Goal: Information Seeking & Learning: Learn about a topic

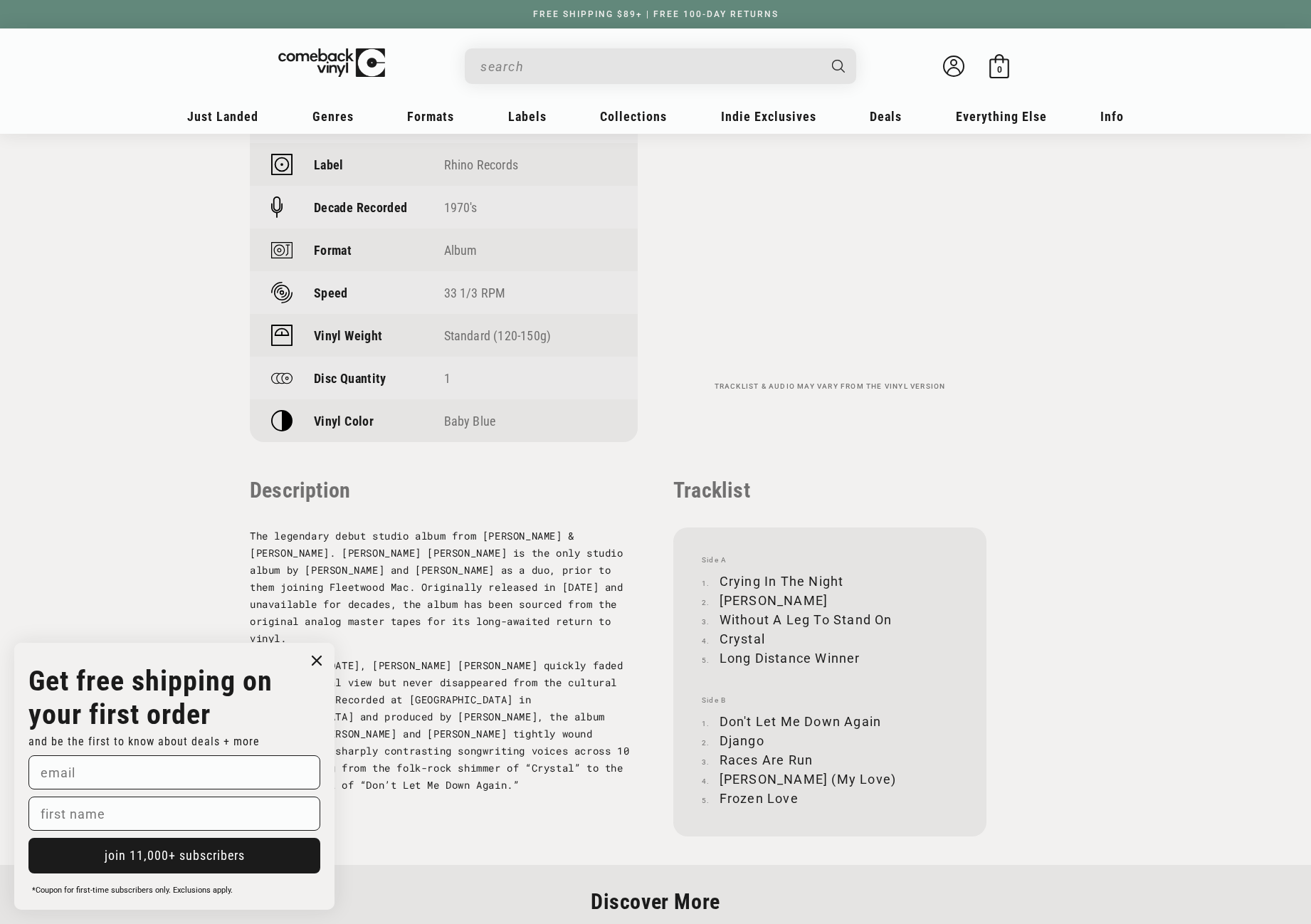
scroll to position [1068, 0]
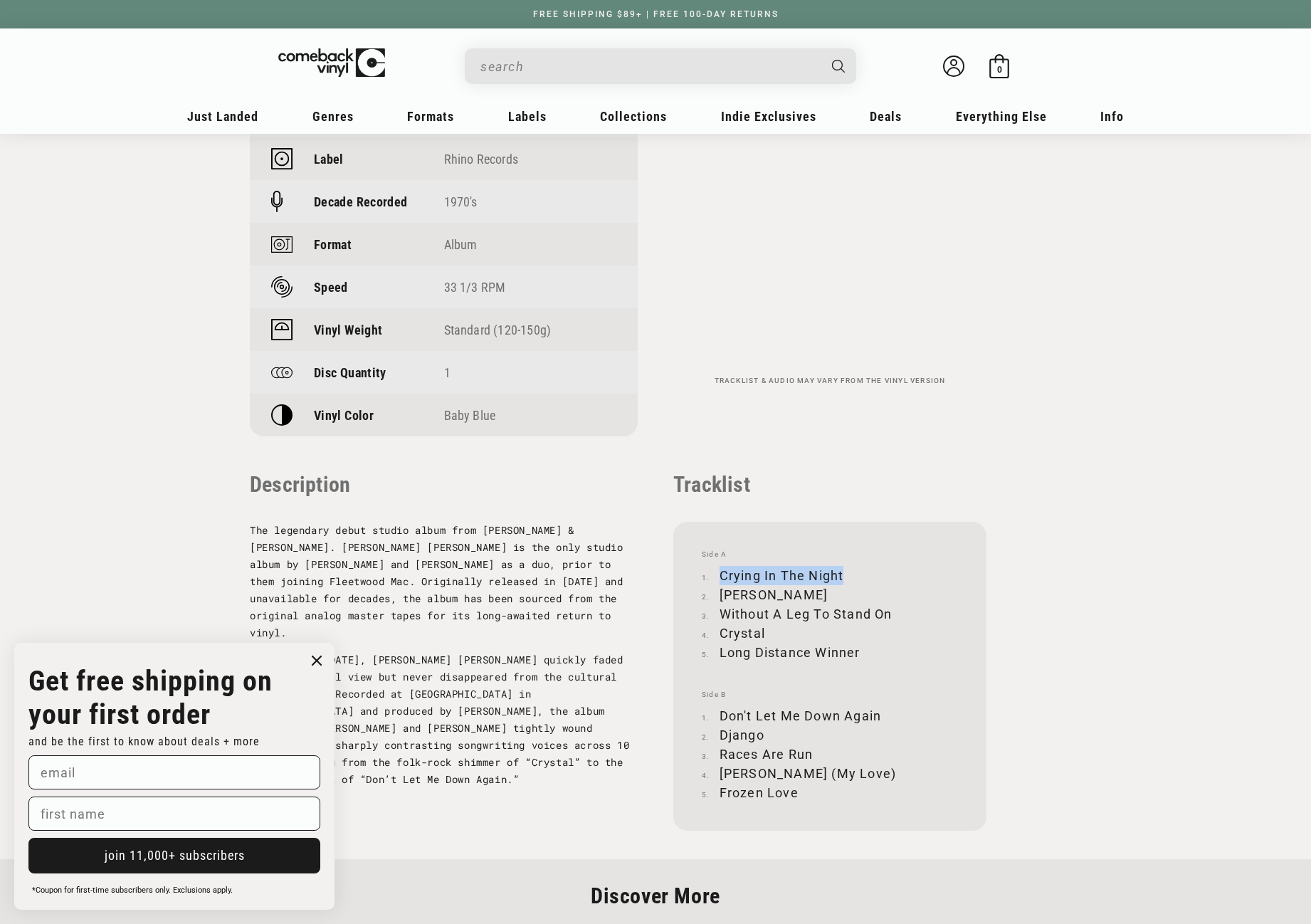
drag, startPoint x: 721, startPoint y: 573, endPoint x: 843, endPoint y: 569, distance: 122.1
click at [843, 569] on li "Crying In The Night" at bounding box center [830, 576] width 256 height 20
copy li "Crying In The Night"
drag, startPoint x: 721, startPoint y: 594, endPoint x: 782, endPoint y: 594, distance: 61.0
click at [782, 594] on li "Stephanie" at bounding box center [830, 594] width 256 height 20
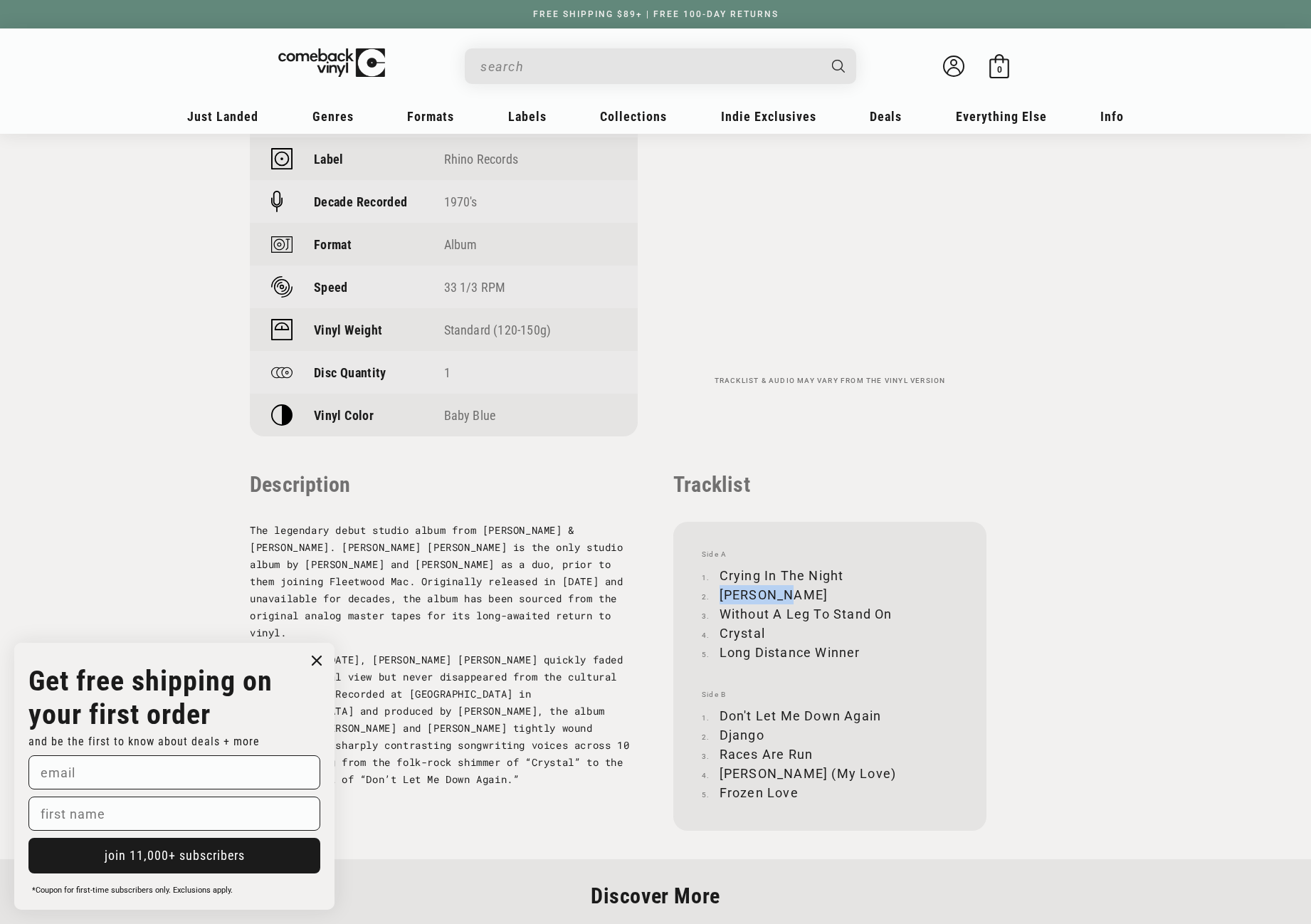
copy li "Stephanie"
drag, startPoint x: 722, startPoint y: 613, endPoint x: 891, endPoint y: 610, distance: 169.0
click at [891, 610] on li "Without A Leg To Stand On" at bounding box center [830, 614] width 256 height 20
copy li "Without A Leg To Stand On"
drag, startPoint x: 721, startPoint y: 634, endPoint x: 764, endPoint y: 630, distance: 43.2
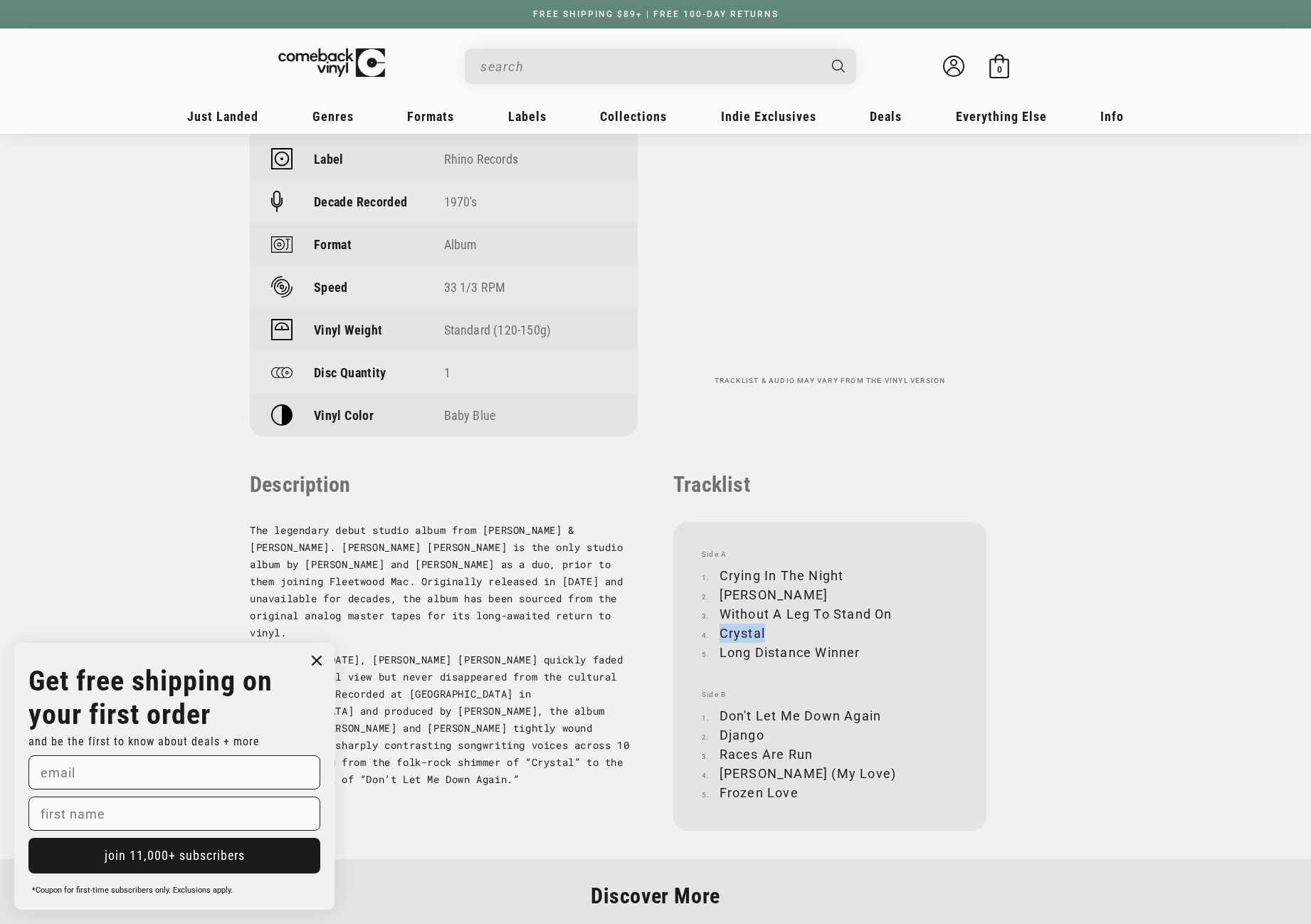
click at [764, 630] on li "Crystal" at bounding box center [830, 634] width 256 height 20
copy li "Crystal"
drag, startPoint x: 721, startPoint y: 650, endPoint x: 859, endPoint y: 648, distance: 138.0
click at [859, 649] on li "Long Distance Winner" at bounding box center [830, 652] width 256 height 20
copy li "Long Distance Winner"
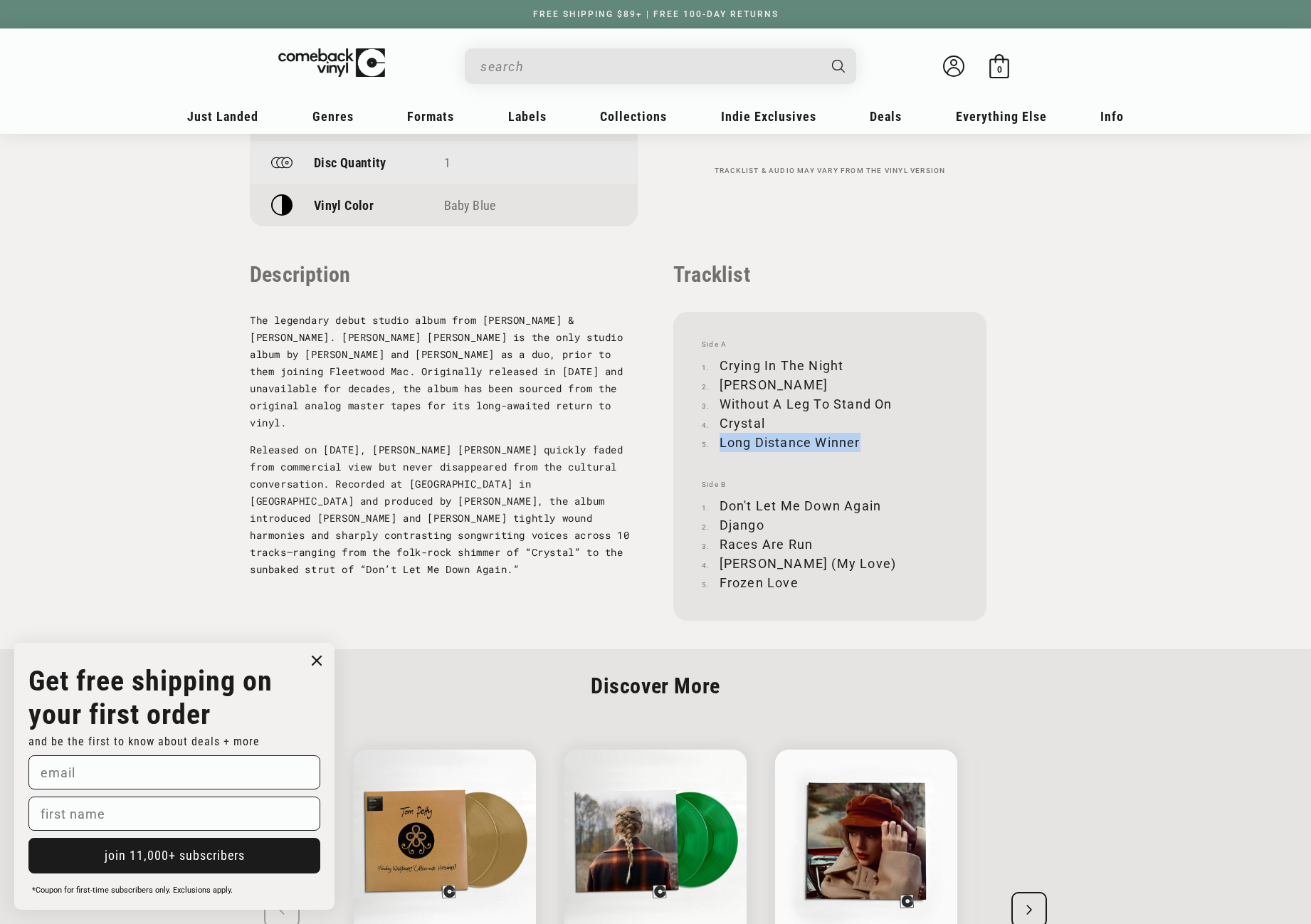
scroll to position [1281, 0]
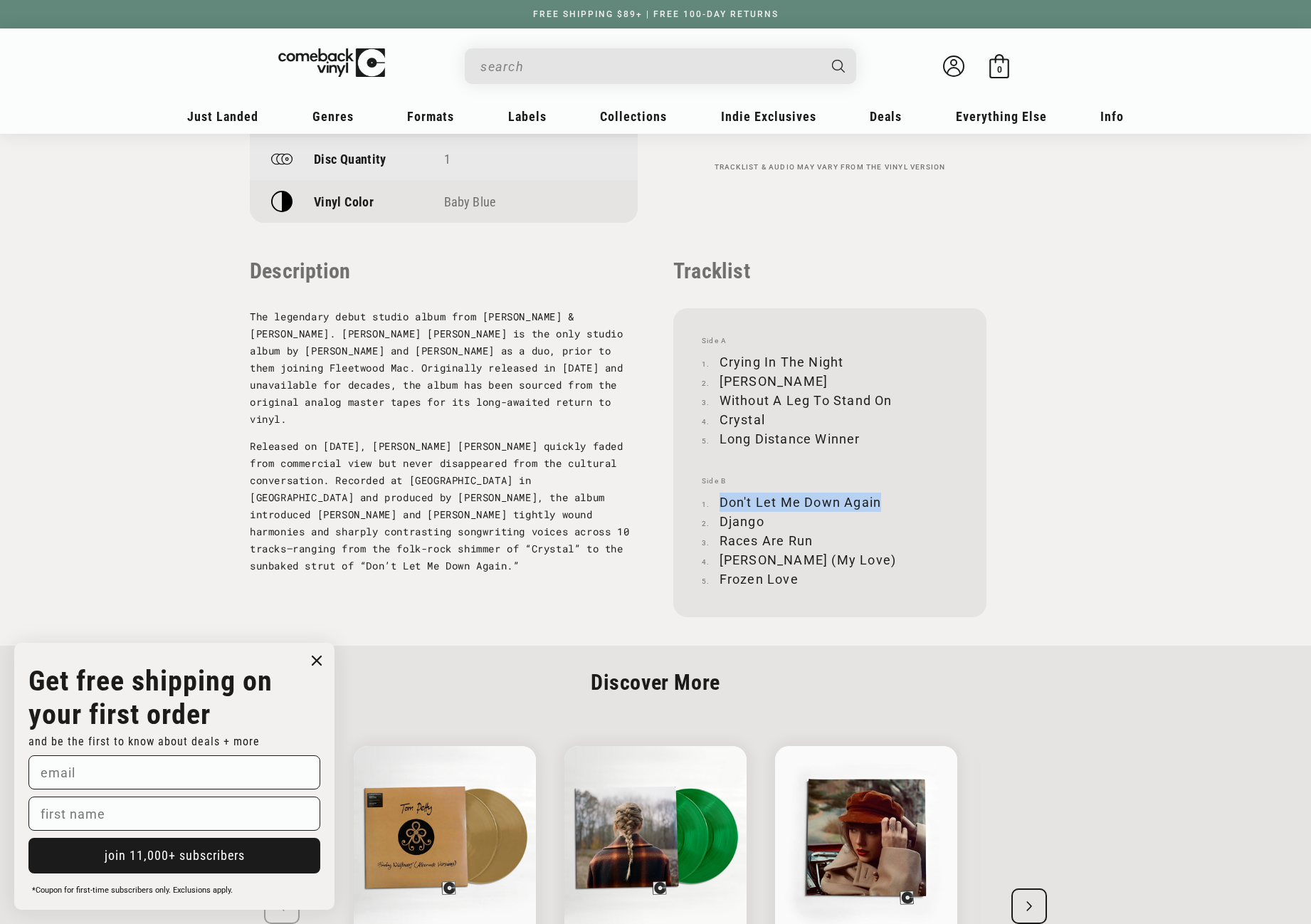
drag, startPoint x: 721, startPoint y: 504, endPoint x: 880, endPoint y: 501, distance: 159.0
click at [880, 501] on li "Don't Let Me Down Again" at bounding box center [830, 503] width 256 height 20
copy li "Don't Let Me Down Again"
drag, startPoint x: 721, startPoint y: 516, endPoint x: 761, endPoint y: 521, distance: 40.3
click at [761, 521] on li "Django" at bounding box center [830, 521] width 256 height 20
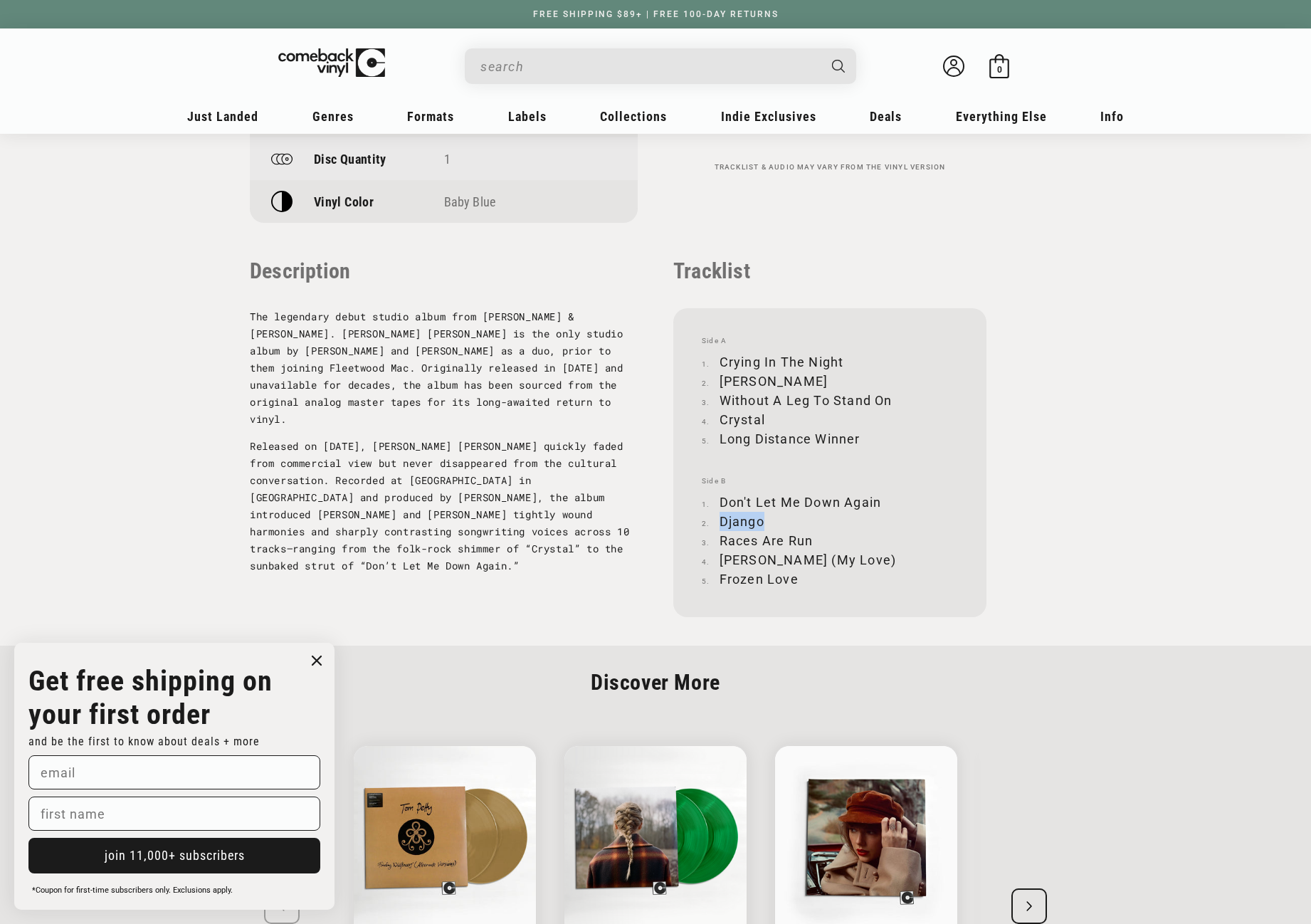
copy li "Django"
drag, startPoint x: 722, startPoint y: 540, endPoint x: 810, endPoint y: 538, distance: 88.0
click at [810, 538] on li "Races Are Run" at bounding box center [830, 541] width 256 height 20
copy li "Races Are Run"
drag, startPoint x: 721, startPoint y: 561, endPoint x: 814, endPoint y: 556, distance: 93.1
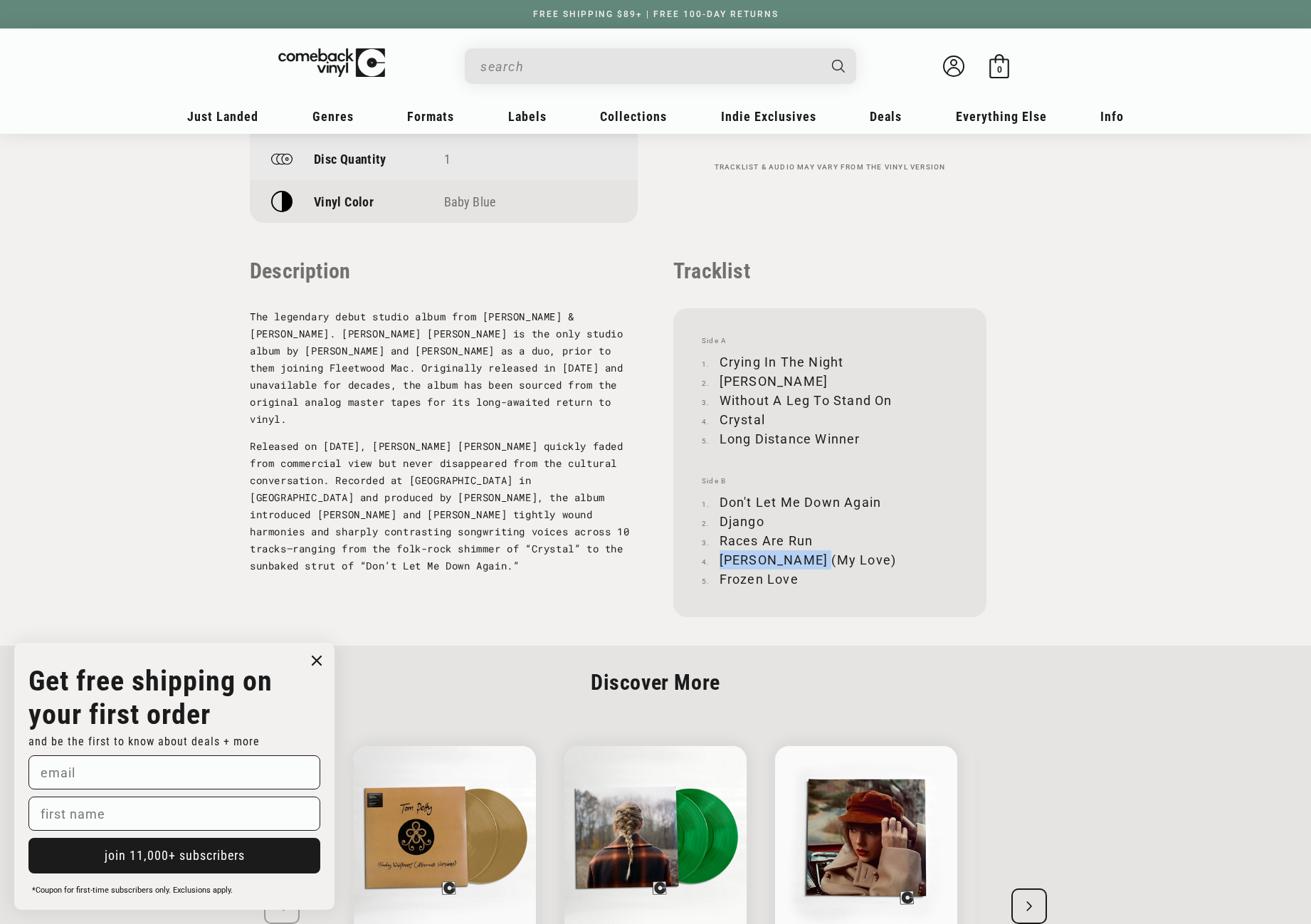
click at [814, 556] on li "Lola (My Love)" at bounding box center [830, 560] width 256 height 20
copy li "Lola (My Love)"
drag, startPoint x: 721, startPoint y: 577, endPoint x: 794, endPoint y: 577, distance: 73.0
click at [794, 577] on li "Frozen Love" at bounding box center [830, 579] width 256 height 20
copy li "Frozen Love"
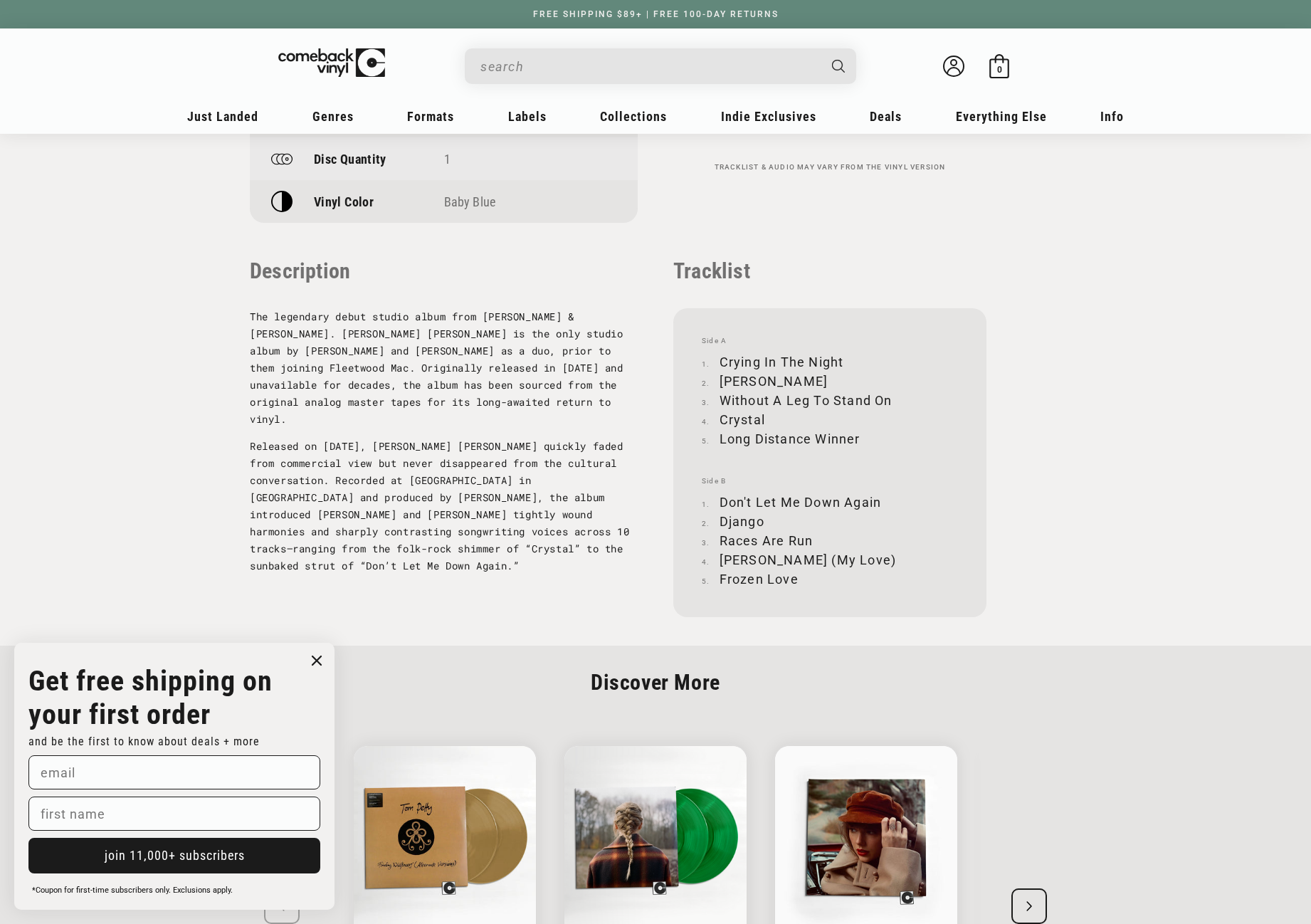
click at [532, 72] on input "When autocomplete results are available use up and down arrows to review and en…" at bounding box center [648, 66] width 337 height 29
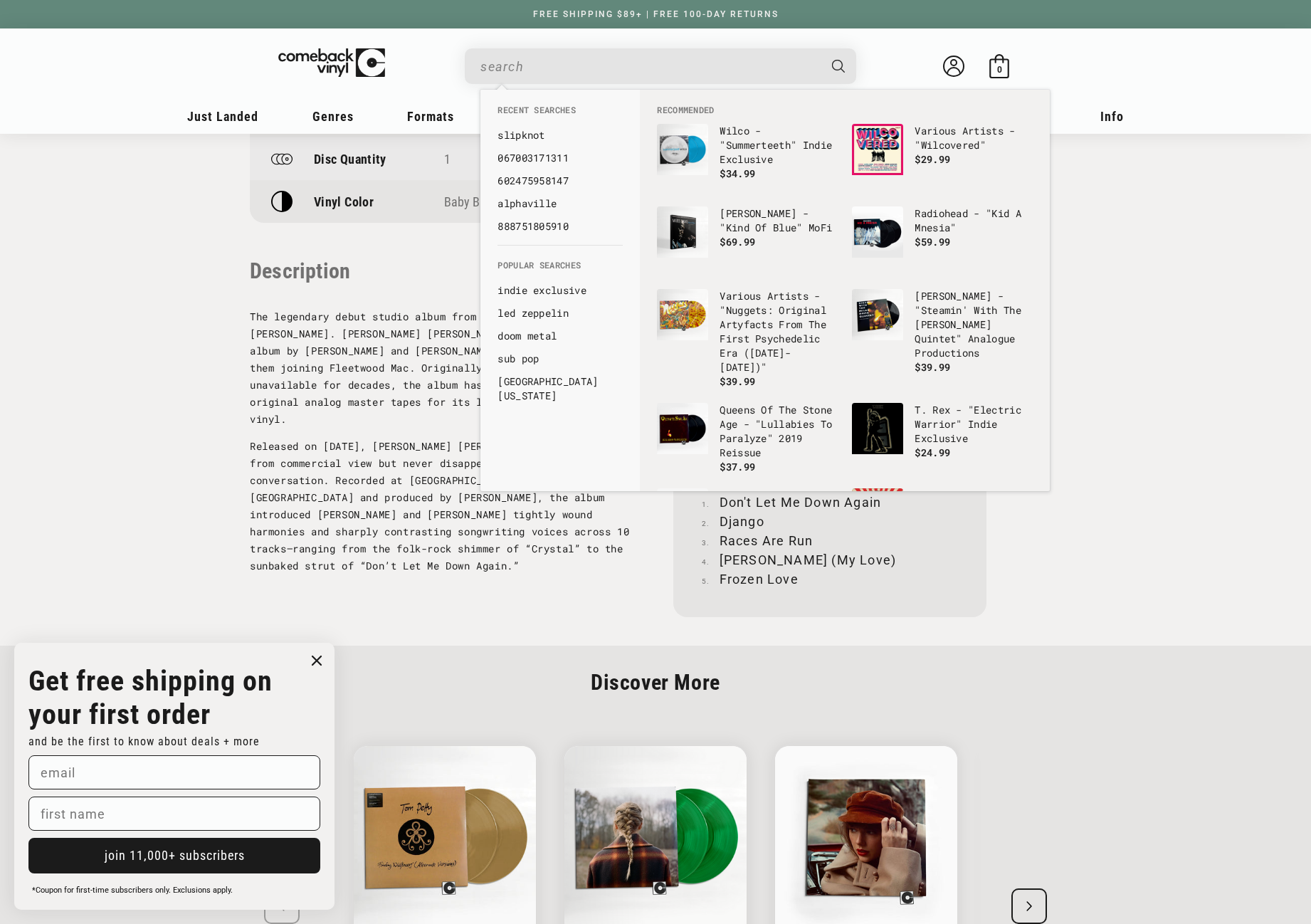
paste input "892038002404"
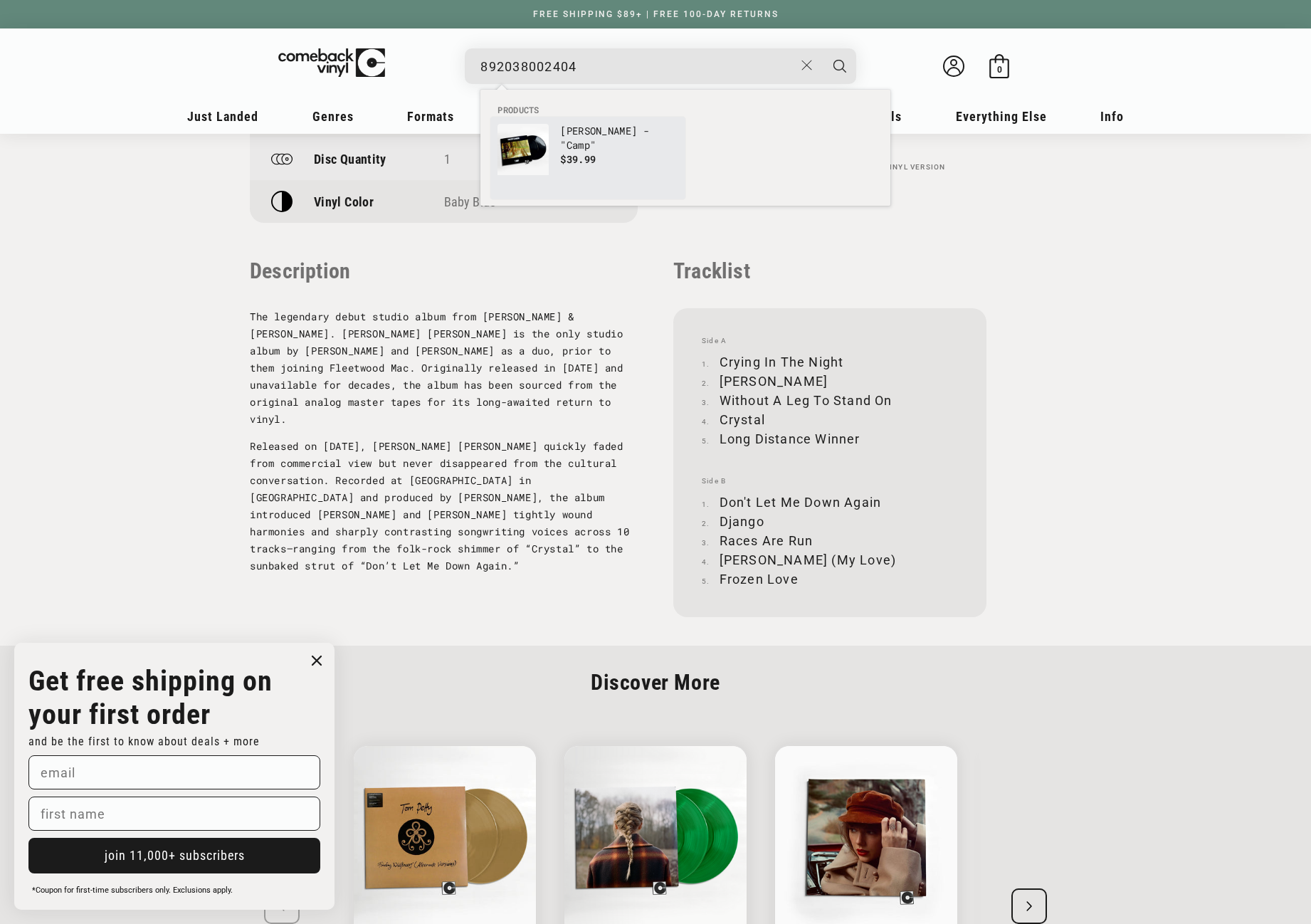
type input "892038002404"
click at [550, 137] on link "Childish Gambino - "Camp" $39.99" at bounding box center [588, 158] width 181 height 68
click at [550, 137] on div "MAJOR LABELS SONY MUSIC ENTERTAINMENT BMG Columbia Epic Legacy RCA RCA Victor R…" at bounding box center [655, 278] width 1039 height 289
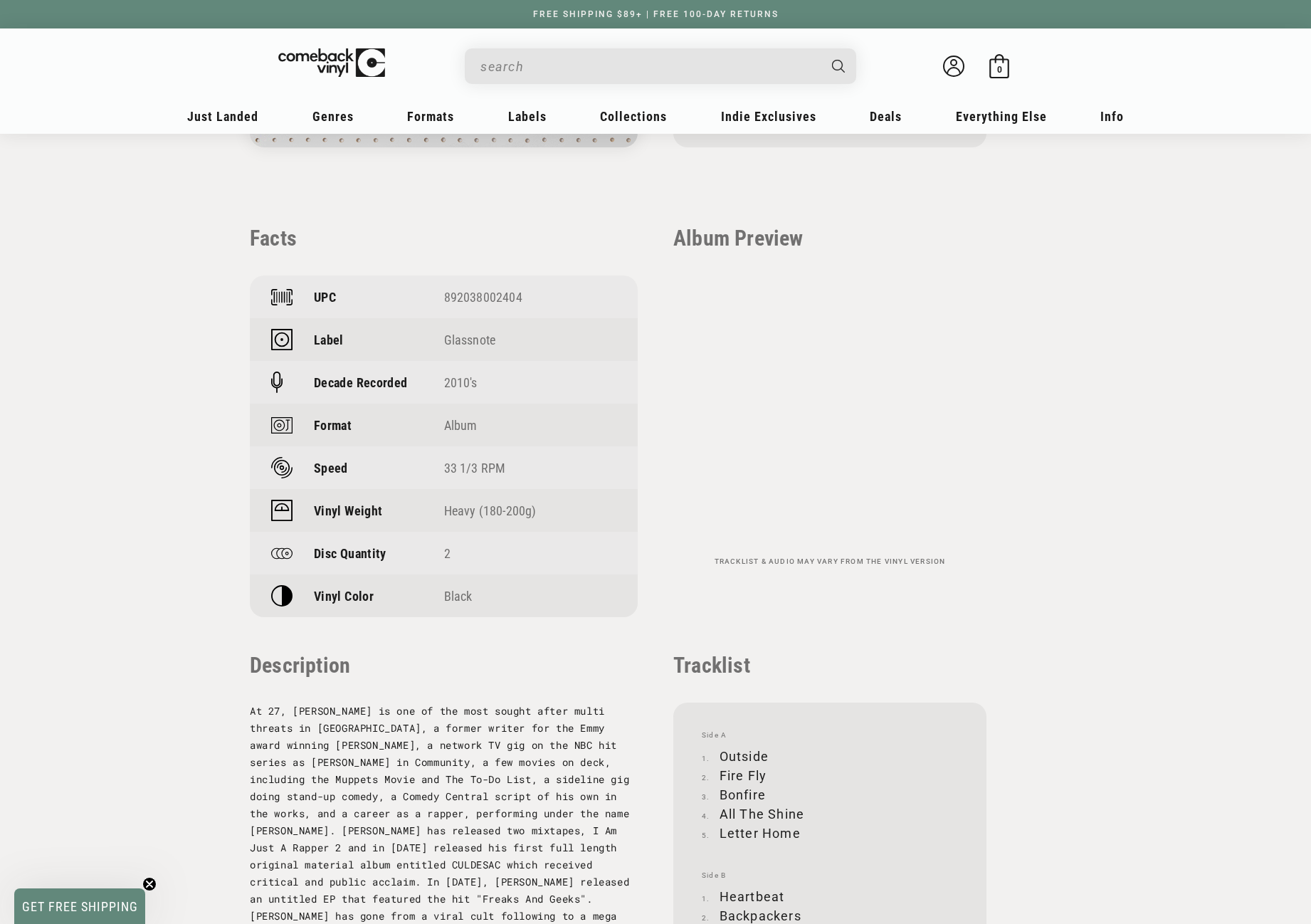
scroll to position [925, 0]
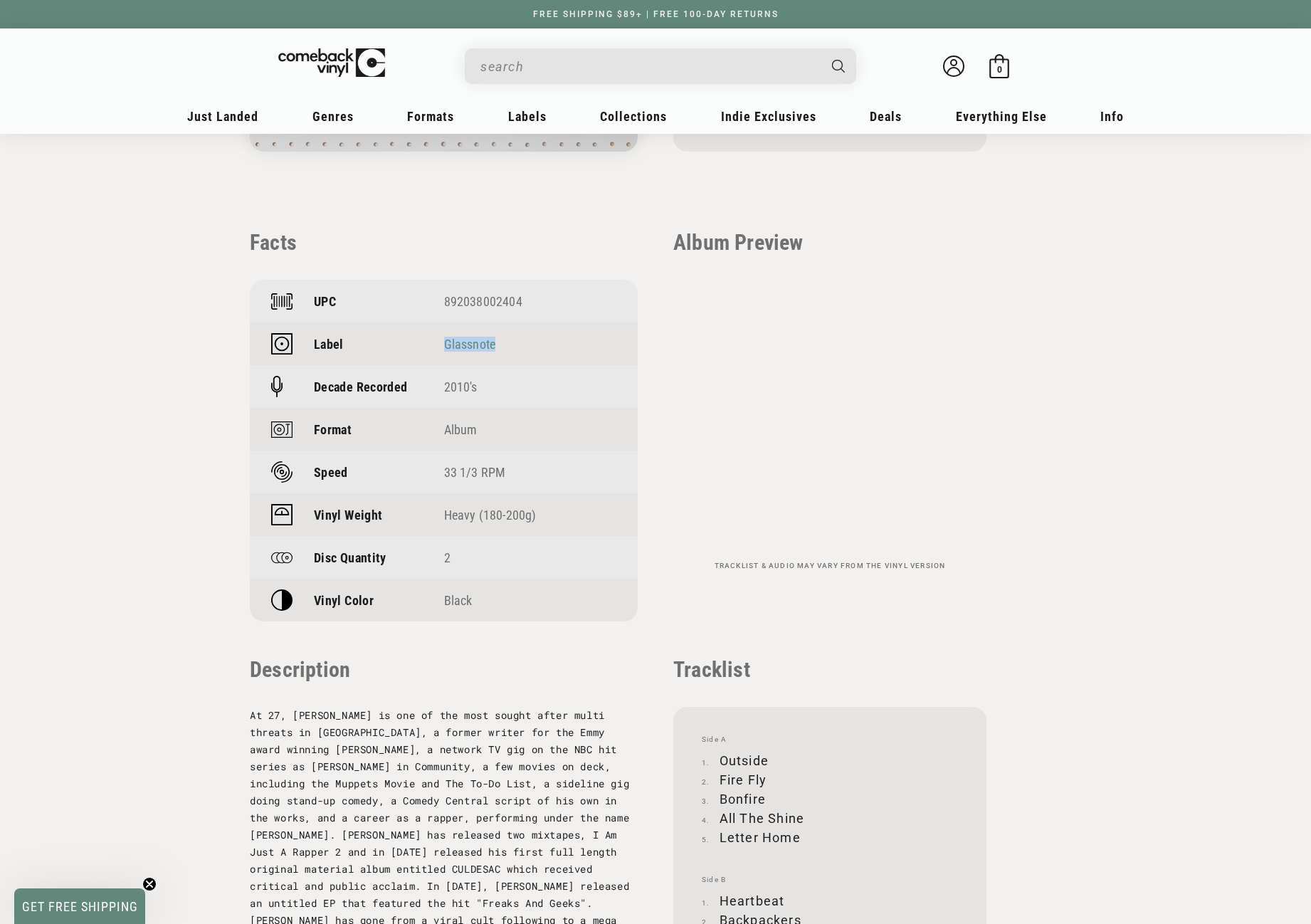
drag, startPoint x: 496, startPoint y: 342, endPoint x: 446, endPoint y: 338, distance: 50.2
click at [446, 338] on div "Glassnote" at bounding box center [530, 343] width 173 height 15
copy link "Glassnote"
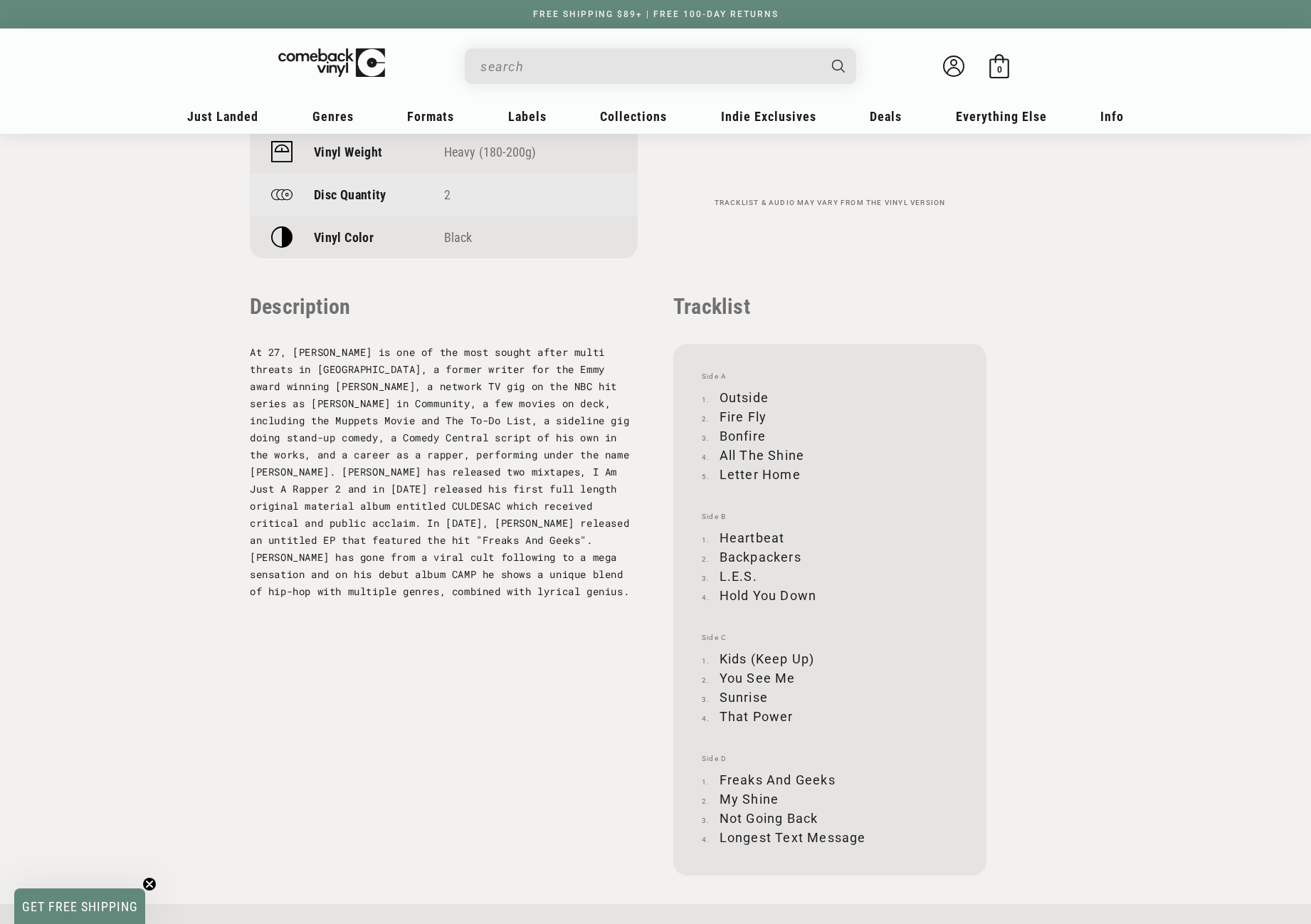
scroll to position [1352, 0]
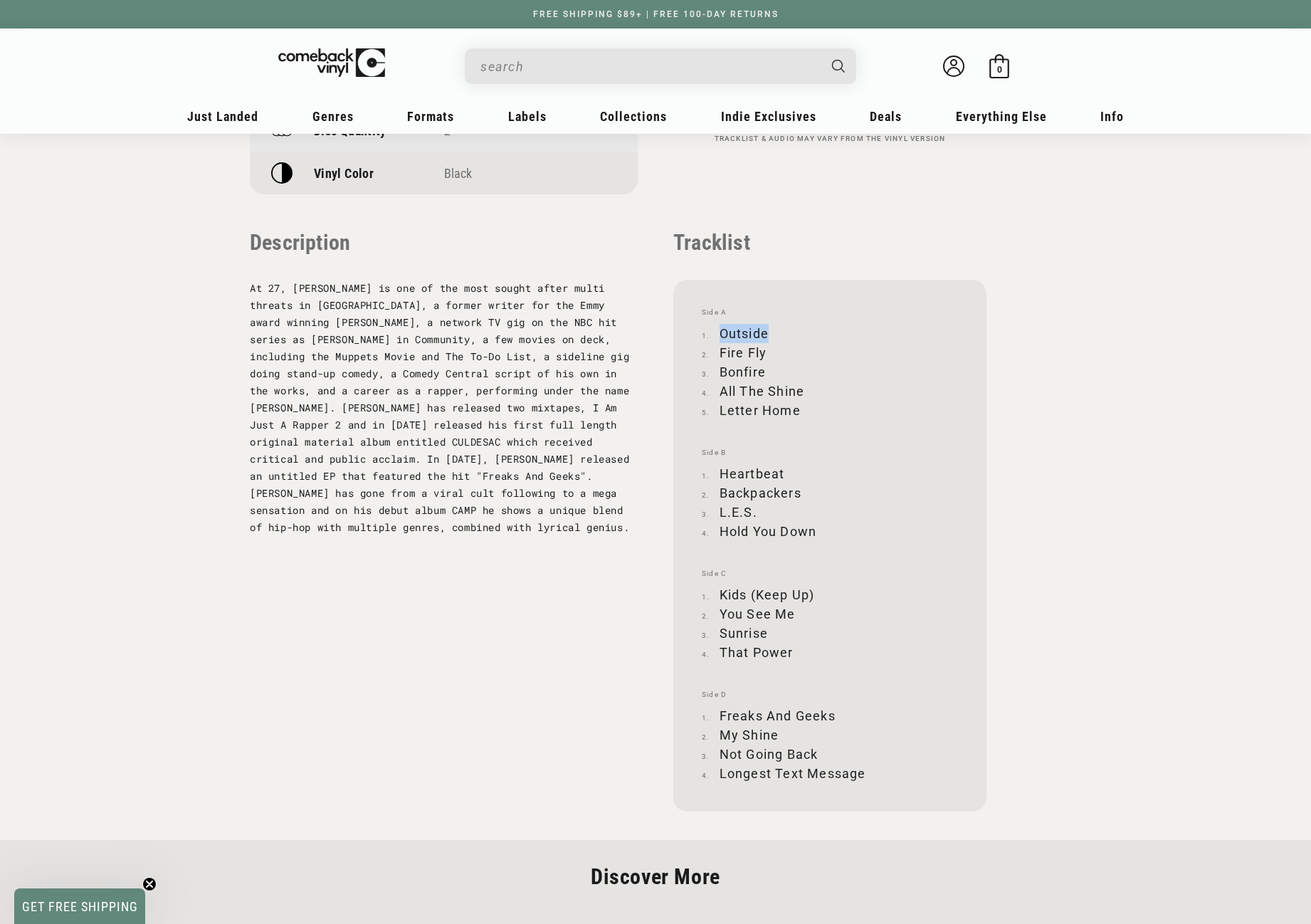
drag, startPoint x: 721, startPoint y: 331, endPoint x: 767, endPoint y: 326, distance: 46.3
click at [767, 326] on li "Outside" at bounding box center [830, 333] width 256 height 20
copy li "Outside"
drag, startPoint x: 719, startPoint y: 355, endPoint x: 764, endPoint y: 350, distance: 45.3
click at [764, 350] on li "Fire Fly" at bounding box center [830, 353] width 256 height 20
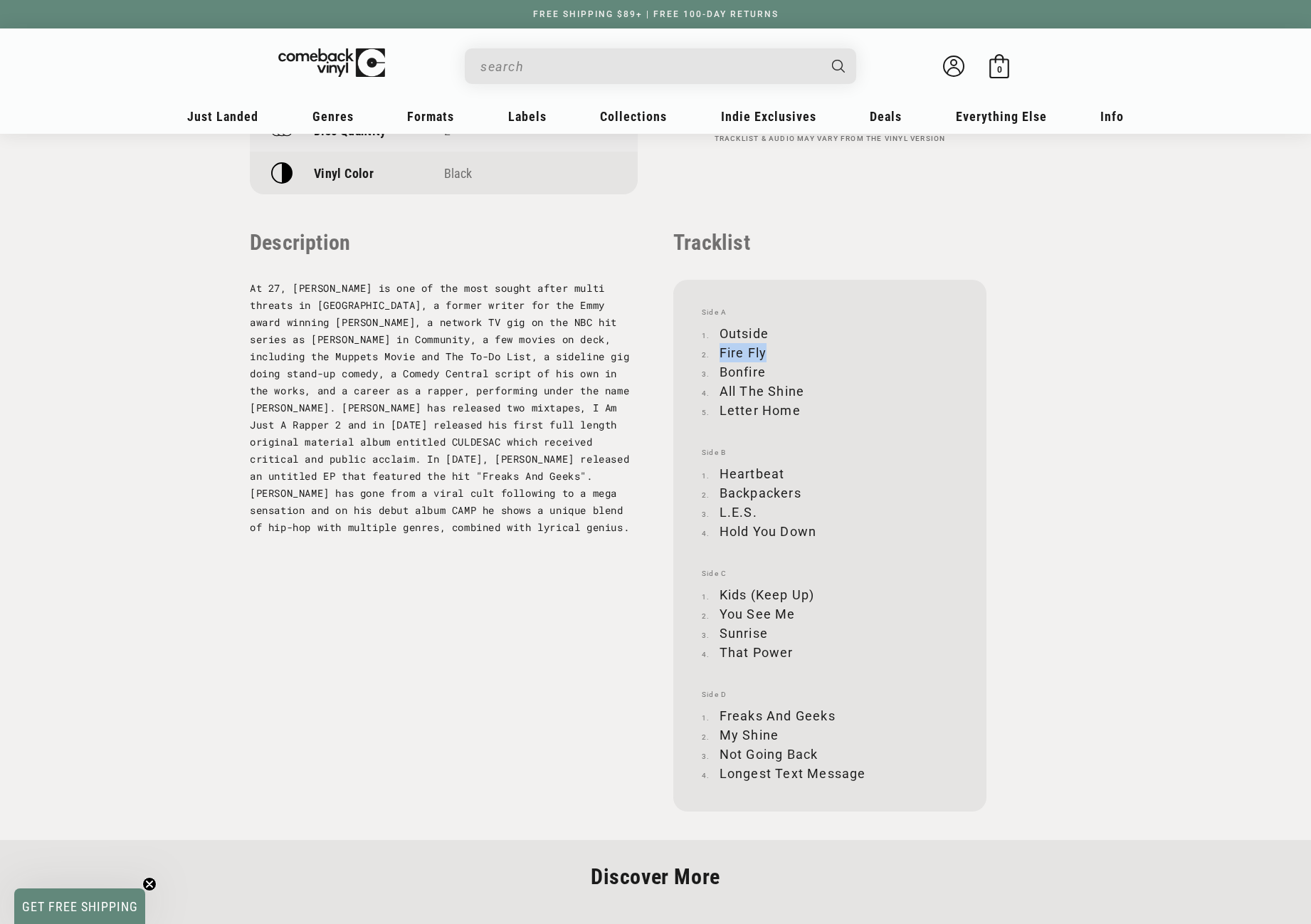
copy li "Fire Fly"
drag, startPoint x: 721, startPoint y: 371, endPoint x: 763, endPoint y: 370, distance: 42.0
click at [763, 370] on li "Bonfire" at bounding box center [830, 372] width 256 height 20
copy li "Bonfire"
drag, startPoint x: 721, startPoint y: 391, endPoint x: 803, endPoint y: 389, distance: 82.0
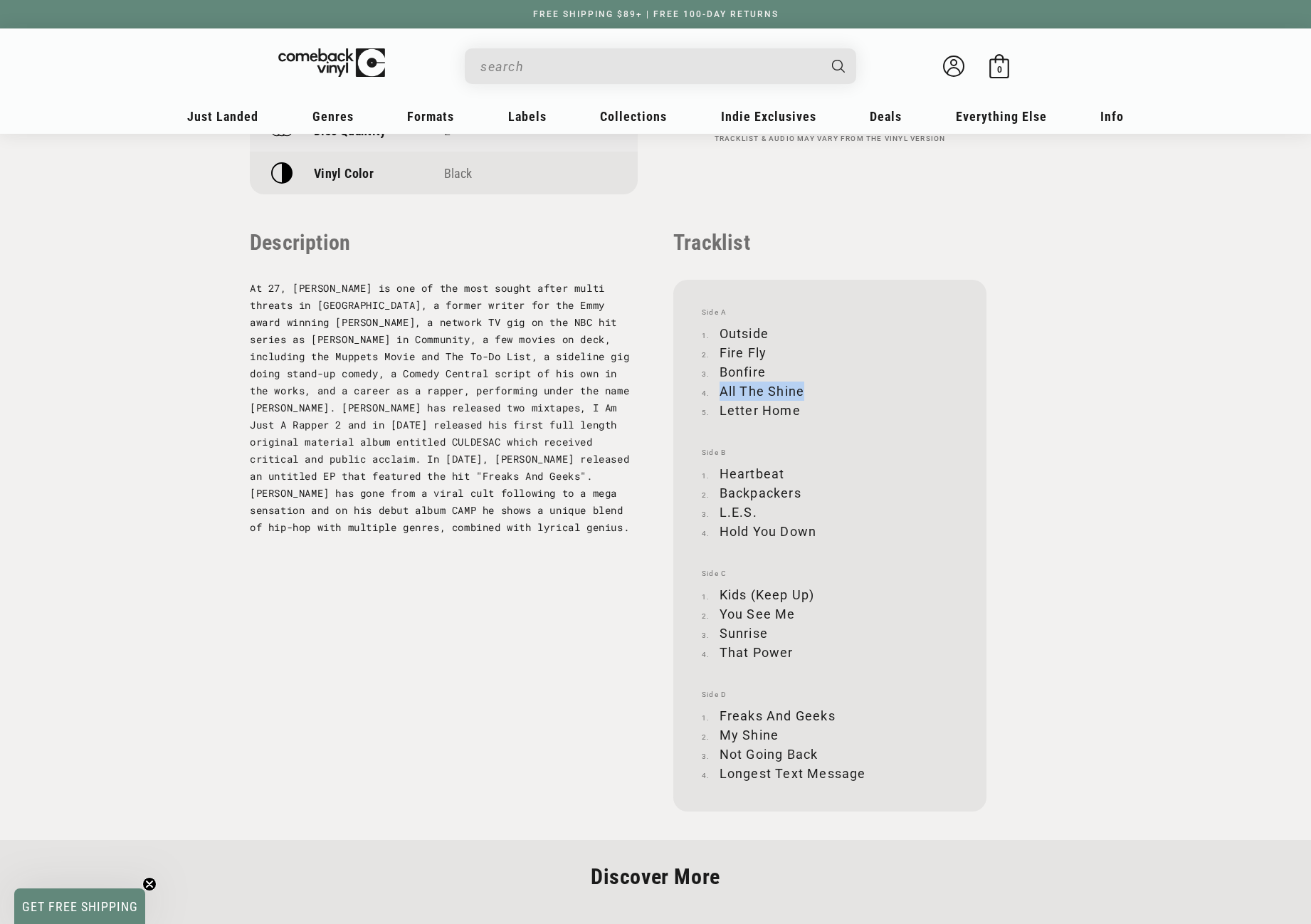
click at [803, 389] on li "All The Shine" at bounding box center [830, 391] width 256 height 20
copy li "All The Shine"
drag, startPoint x: 721, startPoint y: 410, endPoint x: 799, endPoint y: 408, distance: 78.0
click at [799, 408] on li "Letter Home" at bounding box center [830, 411] width 256 height 20
copy li "Letter Home"
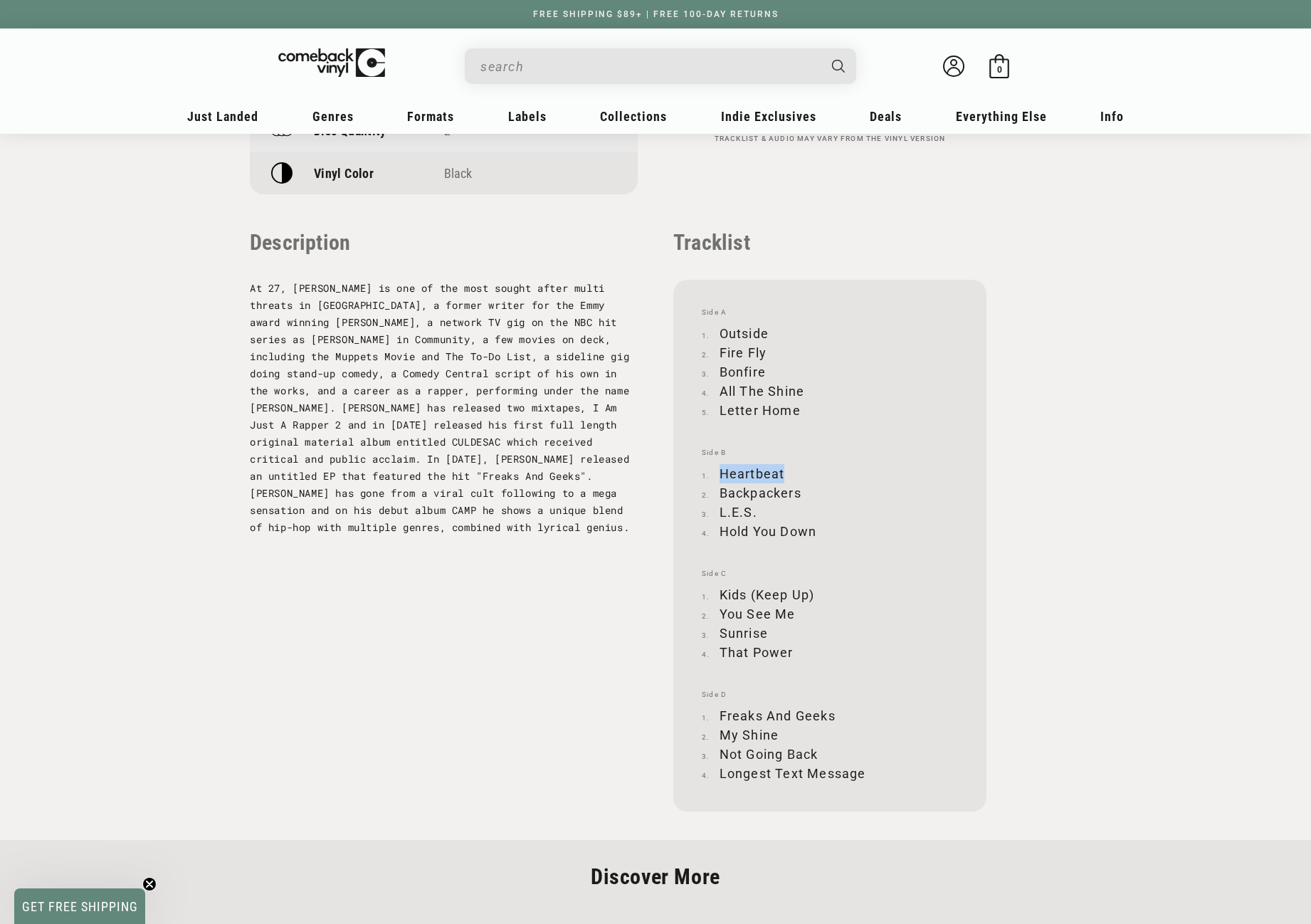
drag, startPoint x: 721, startPoint y: 472, endPoint x: 783, endPoint y: 469, distance: 62.1
click at [783, 469] on li "Heartbeat" at bounding box center [830, 474] width 256 height 20
copy li "Heartbeat"
drag, startPoint x: 721, startPoint y: 493, endPoint x: 800, endPoint y: 493, distance: 79.0
click at [800, 493] on li "Backpackers" at bounding box center [830, 493] width 256 height 20
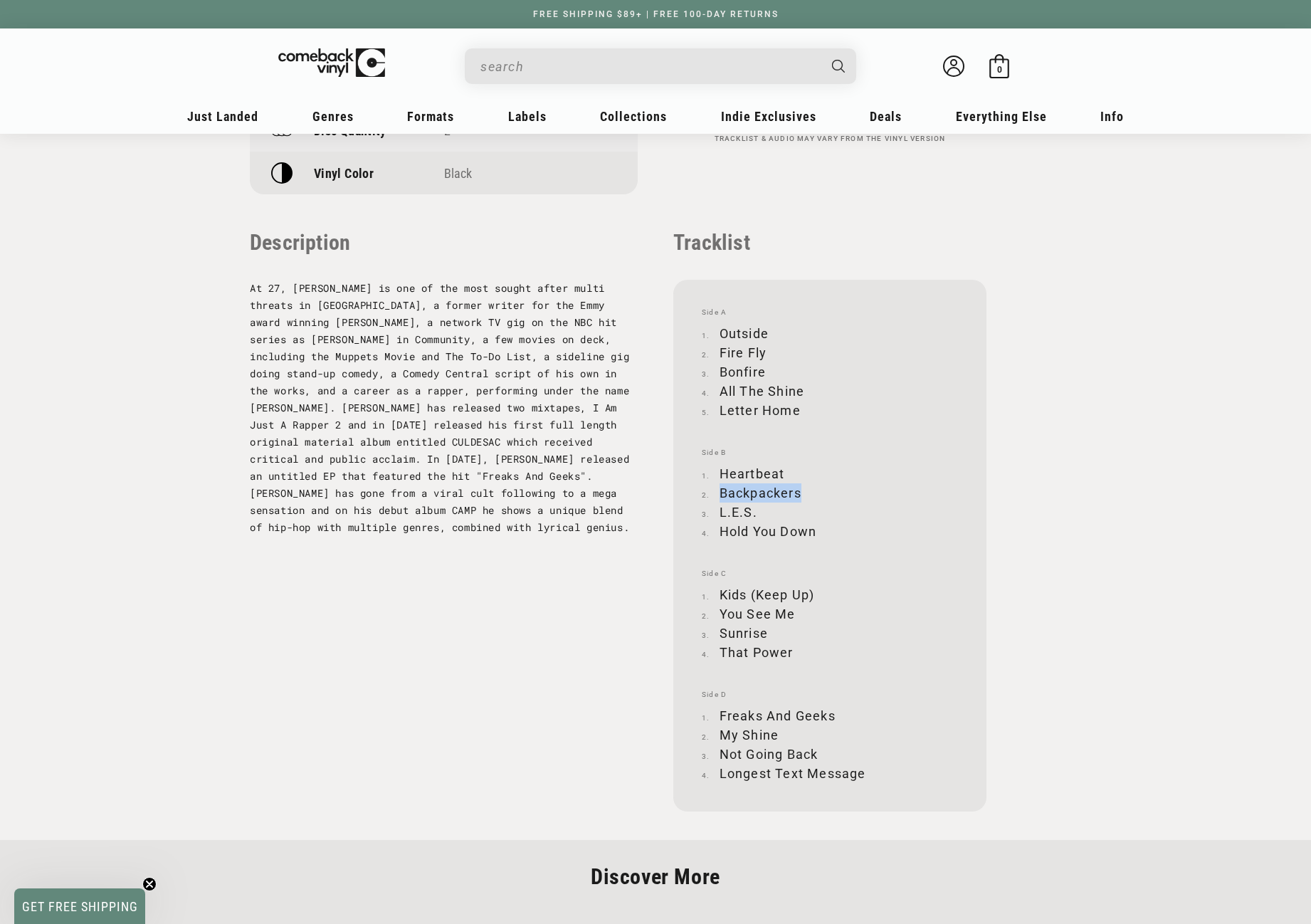
copy li "Backpackers"
drag, startPoint x: 721, startPoint y: 510, endPoint x: 765, endPoint y: 508, distance: 44.0
click at [765, 508] on li "L.E.S." at bounding box center [830, 512] width 256 height 20
copy li "L.E.S."
click at [718, 530] on li "Hold You Down" at bounding box center [830, 532] width 256 height 20
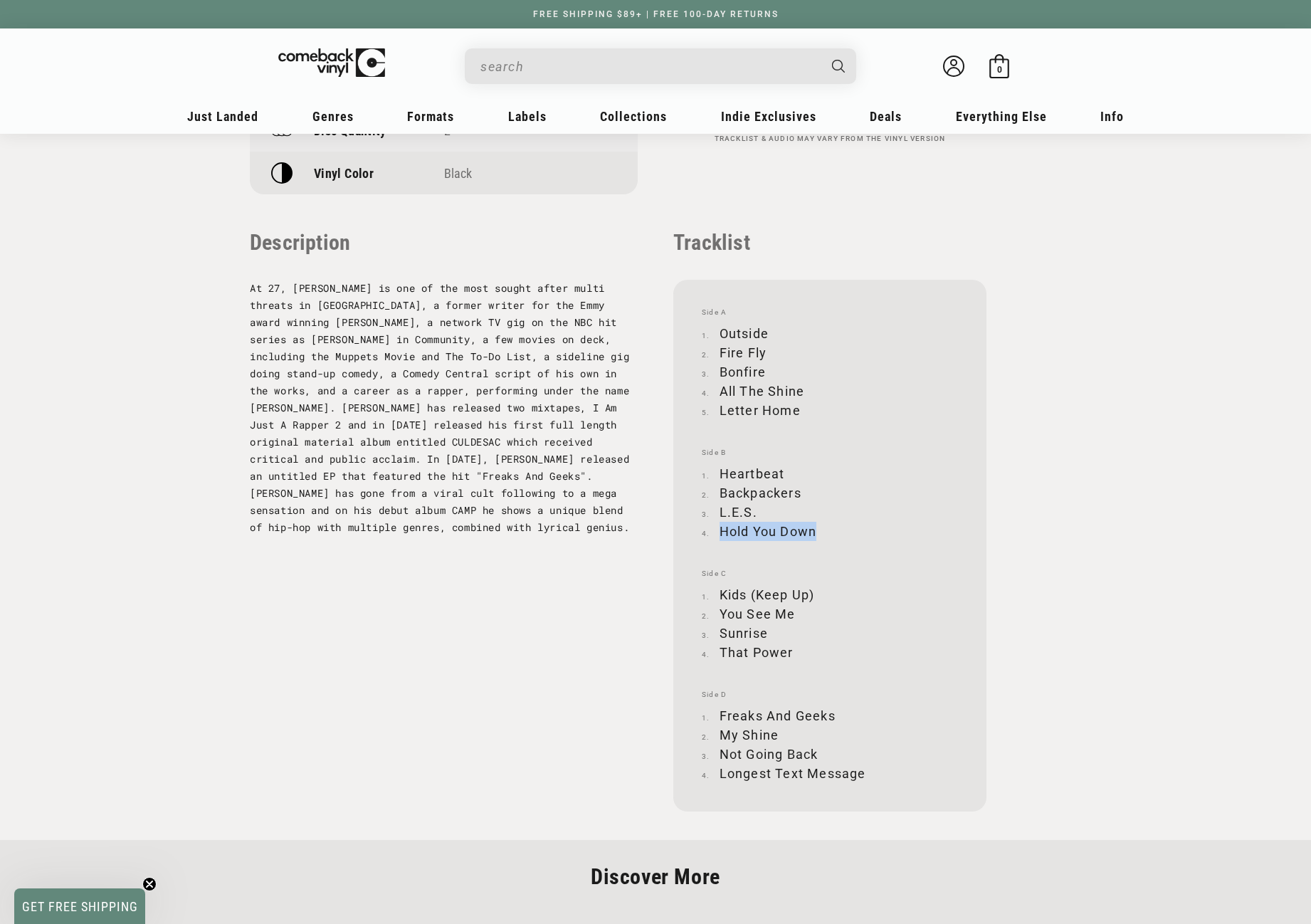
drag, startPoint x: 721, startPoint y: 530, endPoint x: 815, endPoint y: 532, distance: 94.0
click at [815, 532] on li "Hold You Down" at bounding box center [830, 532] width 256 height 20
copy li "Hold You Down"
drag, startPoint x: 721, startPoint y: 593, endPoint x: 814, endPoint y: 591, distance: 93.0
click at [814, 591] on li "Kids (Keep Up)" at bounding box center [830, 594] width 256 height 20
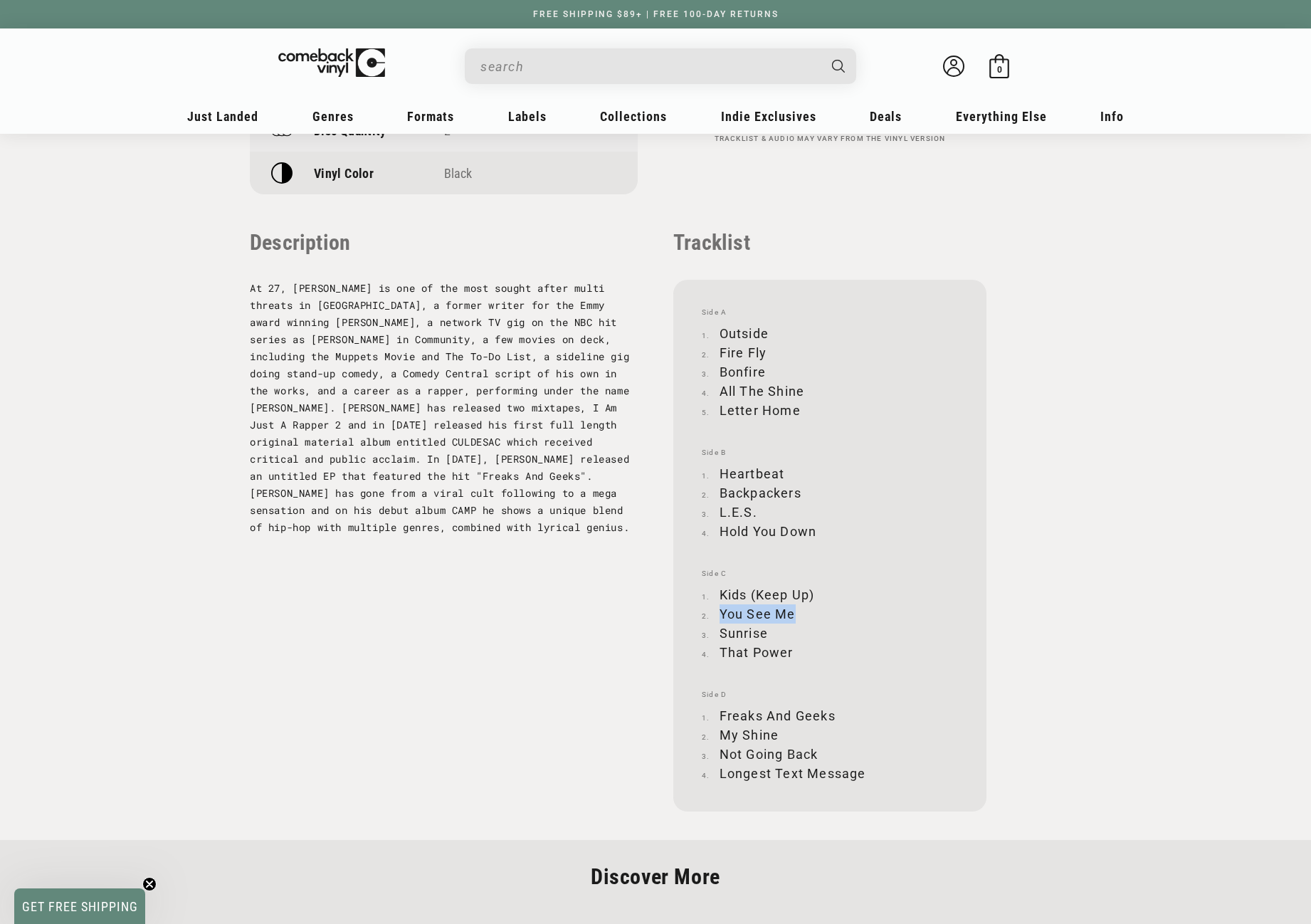
drag, startPoint x: 721, startPoint y: 610, endPoint x: 796, endPoint y: 613, distance: 75.1
click at [796, 613] on li "You See Me" at bounding box center [830, 614] width 256 height 20
drag, startPoint x: 721, startPoint y: 632, endPoint x: 765, endPoint y: 630, distance: 44.0
click at [765, 630] on li "Sunrise" at bounding box center [830, 634] width 256 height 20
drag, startPoint x: 721, startPoint y: 651, endPoint x: 790, endPoint y: 650, distance: 69.0
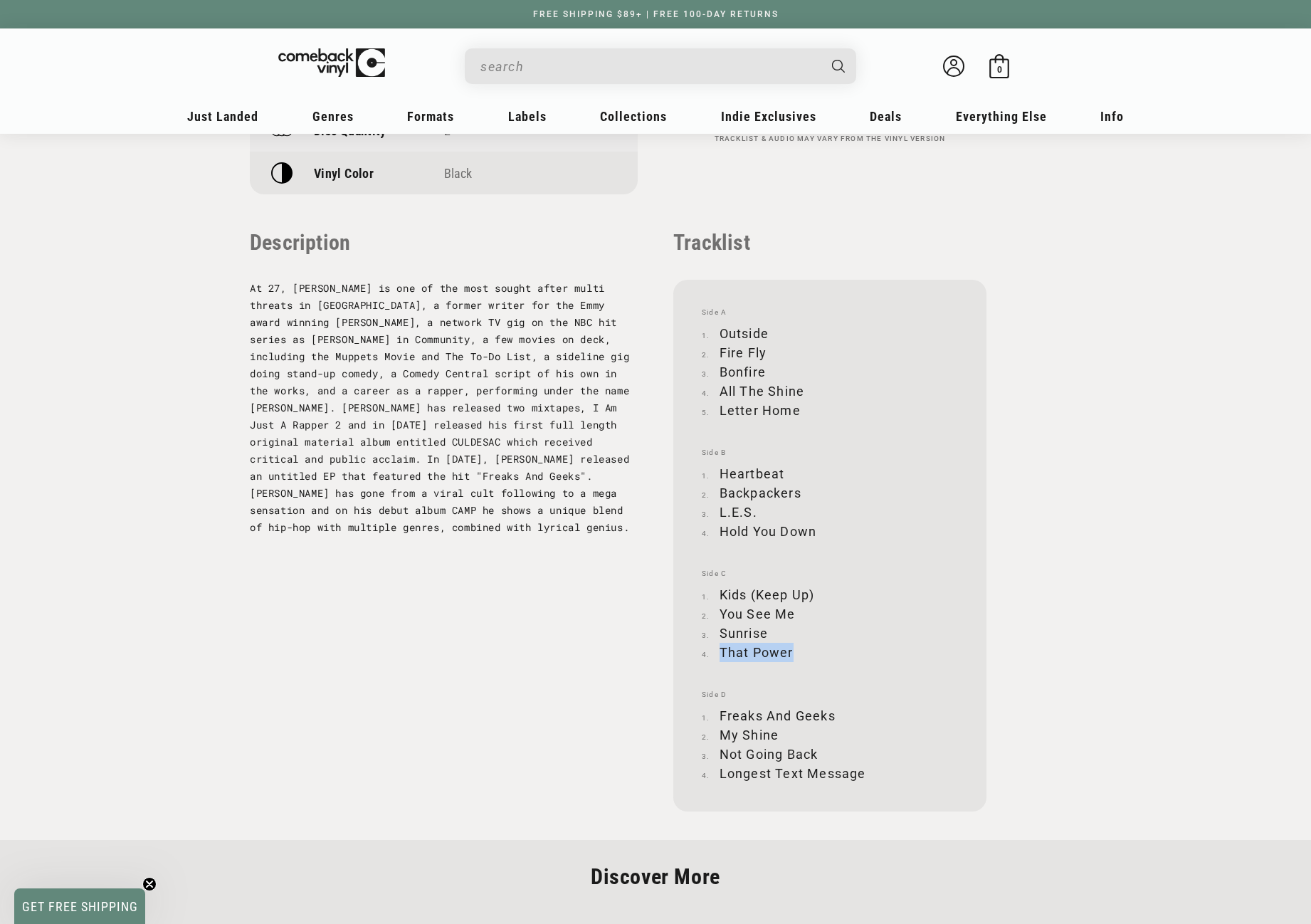
click at [790, 650] on li "That Power" at bounding box center [830, 652] width 256 height 20
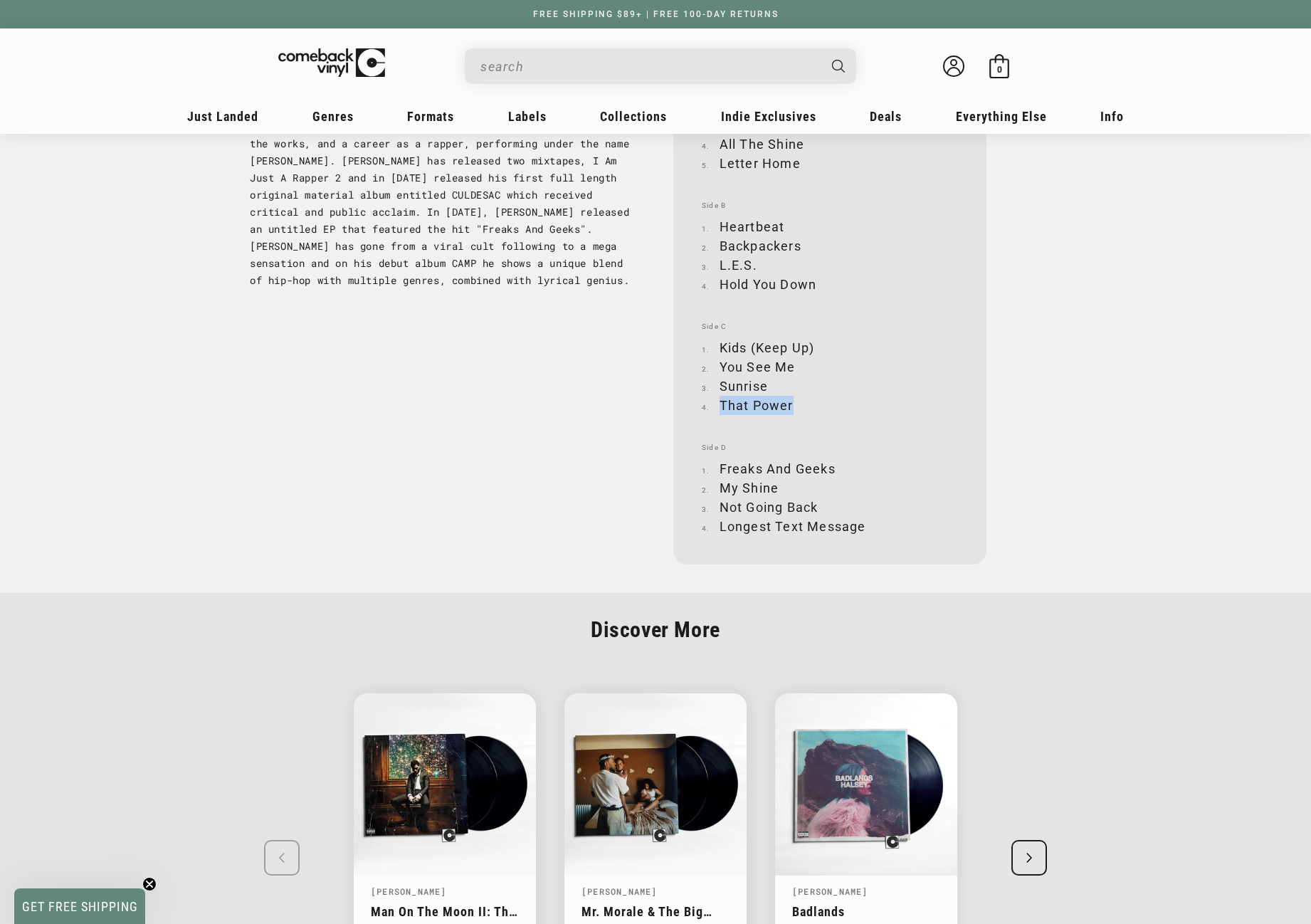
scroll to position [1637, 0]
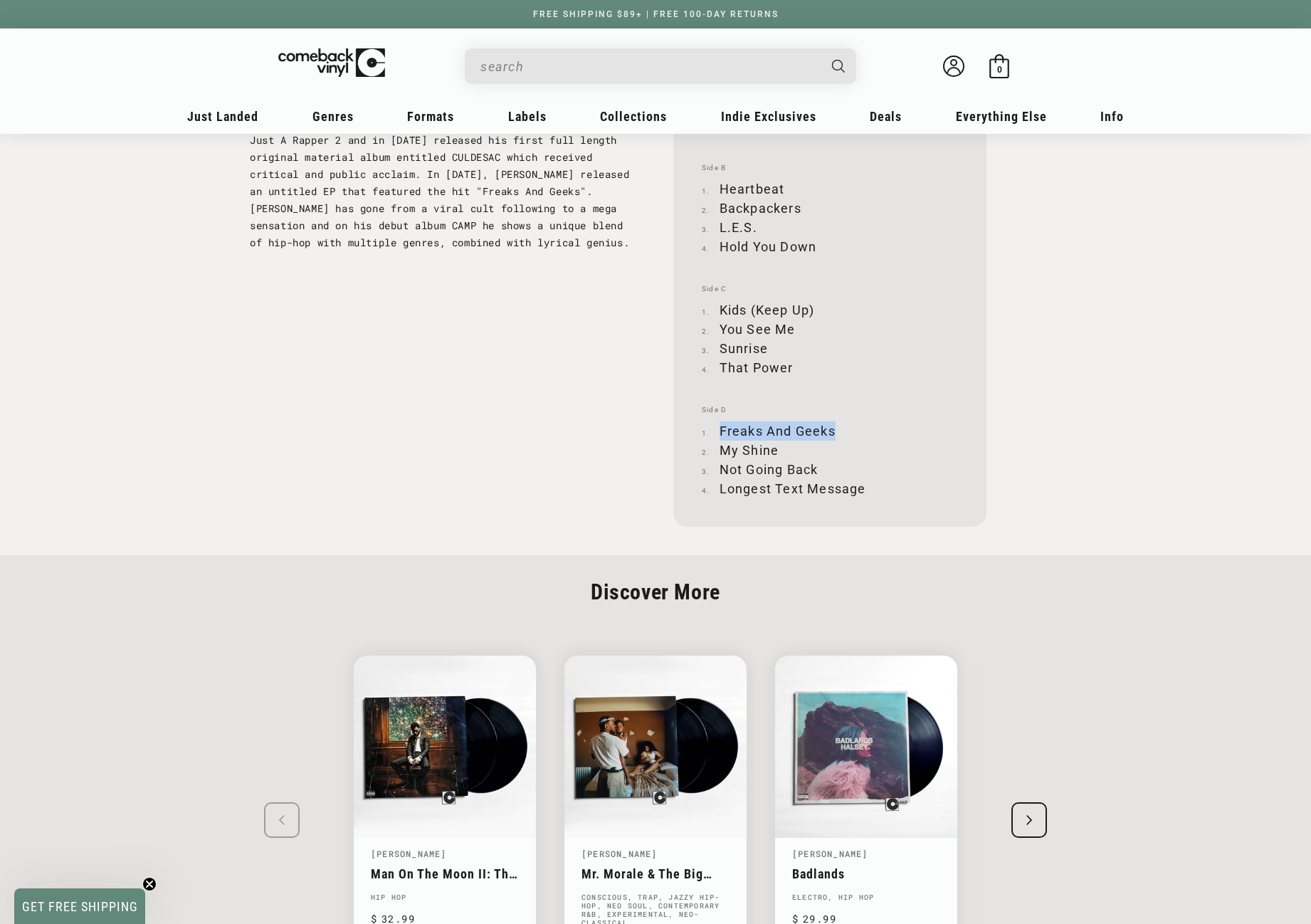
drag, startPoint x: 721, startPoint y: 429, endPoint x: 835, endPoint y: 430, distance: 114.0
click at [835, 430] on li "Freaks And Geeks" at bounding box center [830, 431] width 256 height 20
drag, startPoint x: 721, startPoint y: 451, endPoint x: 775, endPoint y: 448, distance: 54.1
click at [775, 448] on li "My Shine" at bounding box center [830, 451] width 256 height 20
drag, startPoint x: 721, startPoint y: 467, endPoint x: 820, endPoint y: 469, distance: 99.0
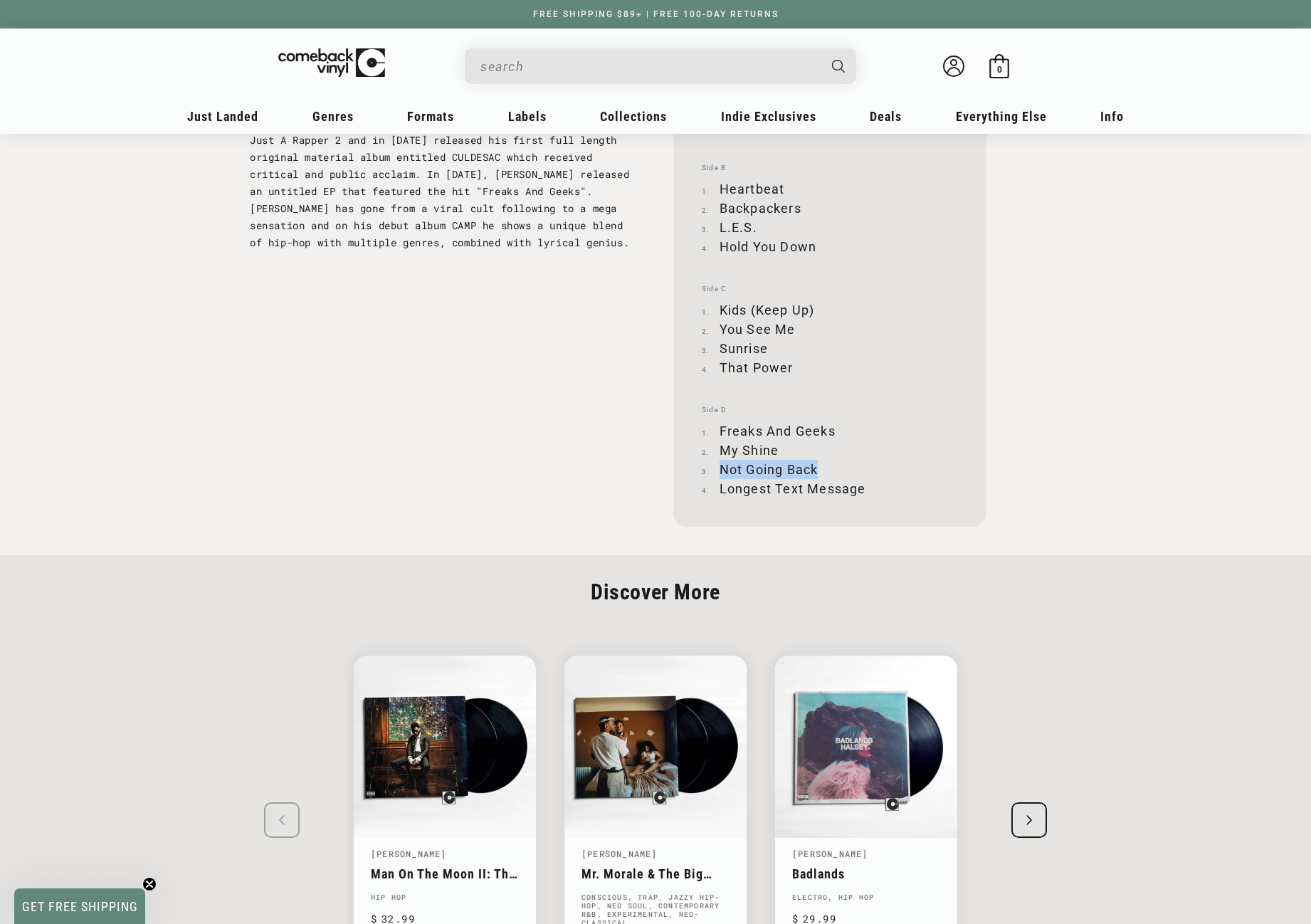
click at [820, 469] on li "Not Going Back" at bounding box center [830, 469] width 256 height 20
drag, startPoint x: 721, startPoint y: 490, endPoint x: 862, endPoint y: 485, distance: 141.1
click at [862, 485] on li "Longest Text Message" at bounding box center [830, 489] width 256 height 20
click at [702, 55] on input "When autocomplete results are available use up and down arrows to review and en…" at bounding box center [648, 66] width 337 height 29
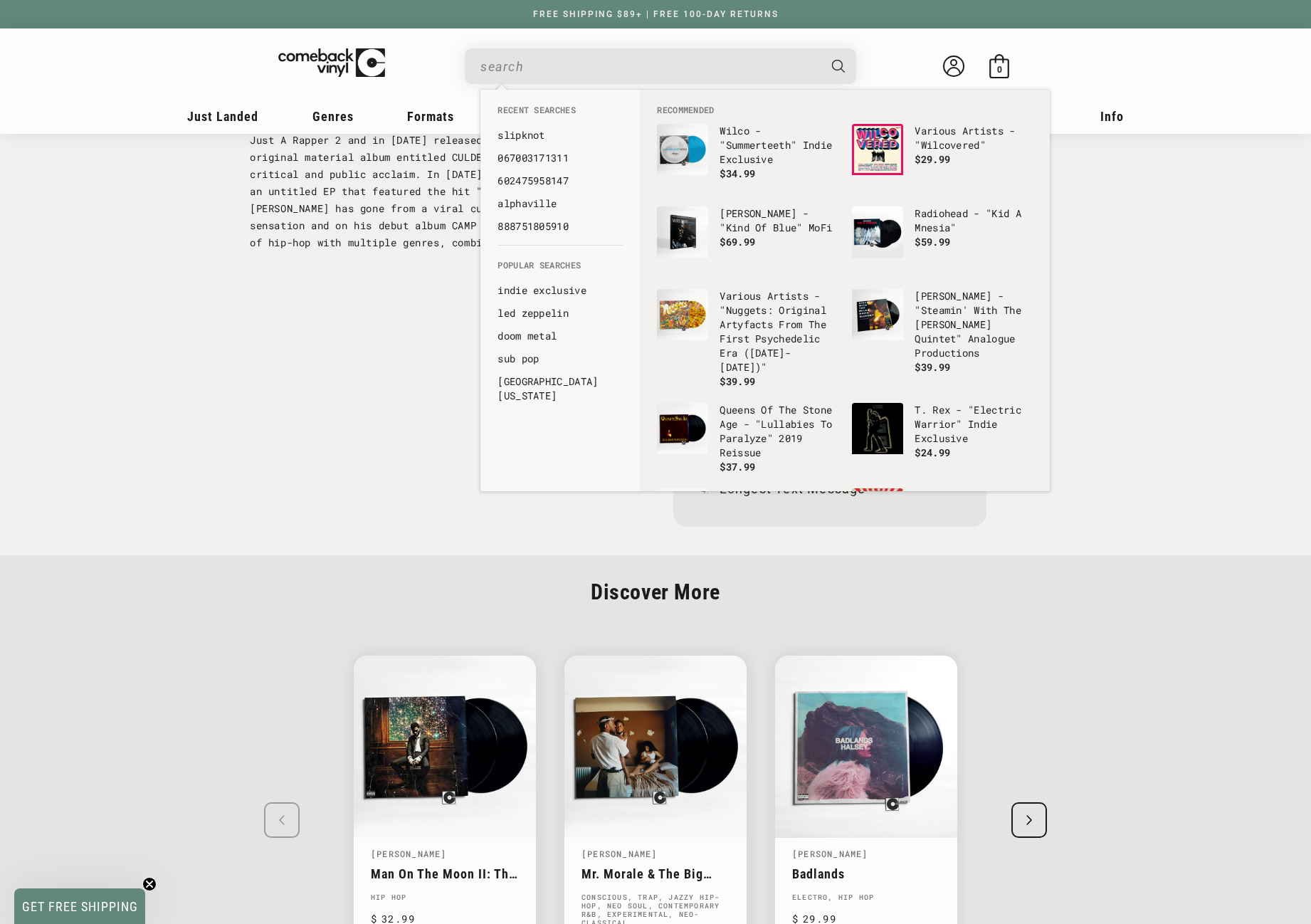
paste input "888751127012"
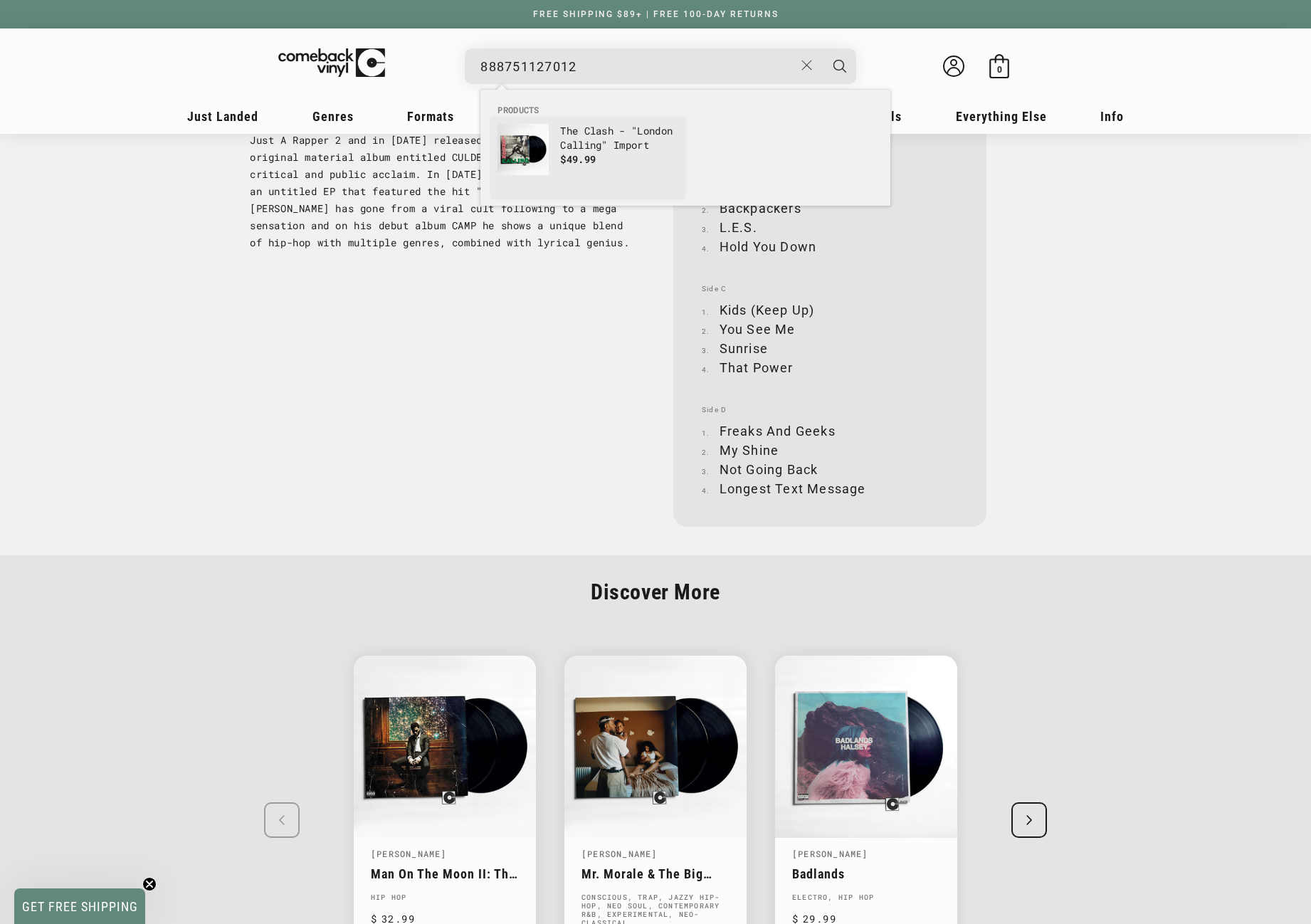
type input "888751127012"
click at [590, 132] on p "The Clash - "London Calling" Import" at bounding box center [619, 138] width 118 height 28
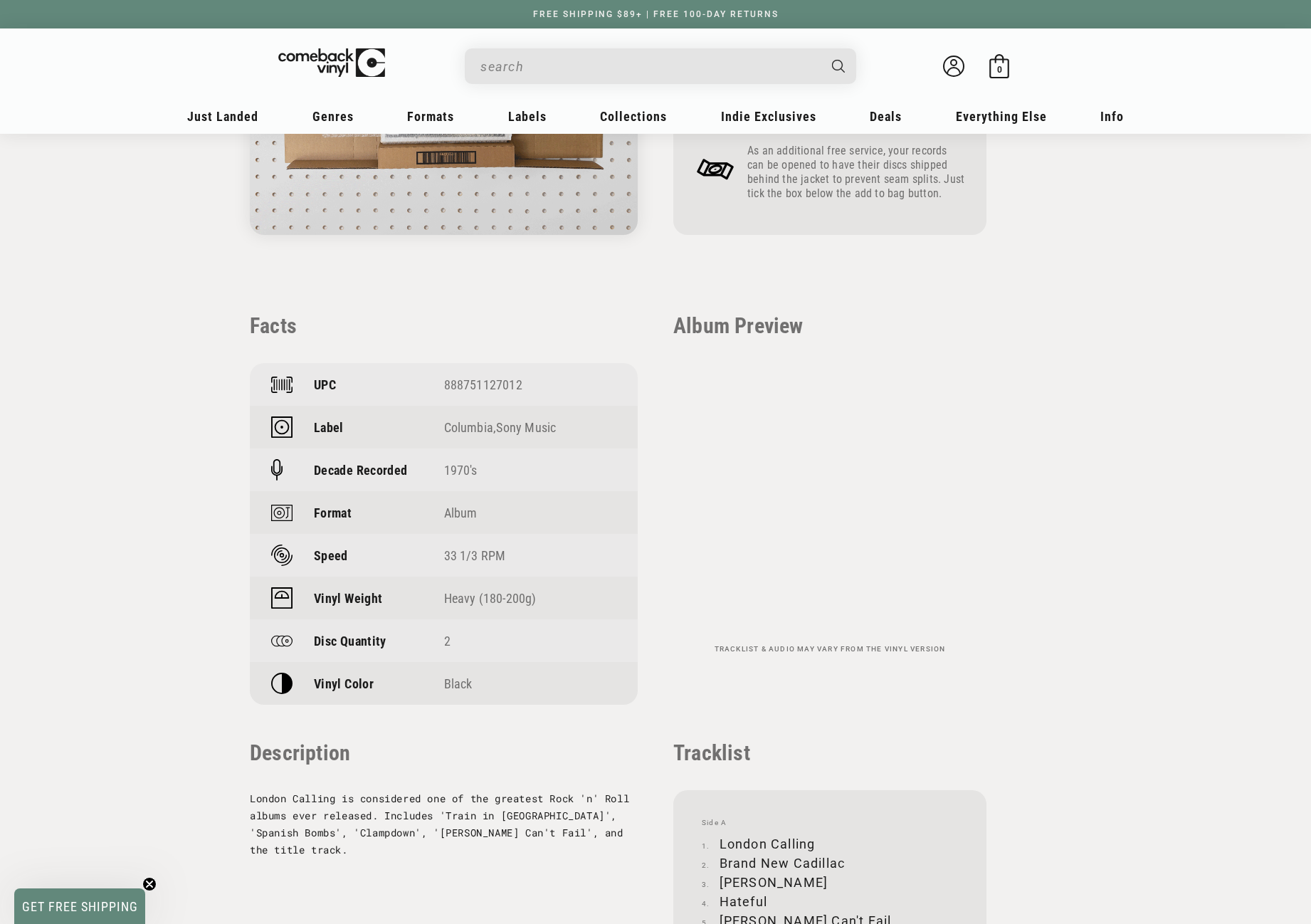
scroll to position [854, 0]
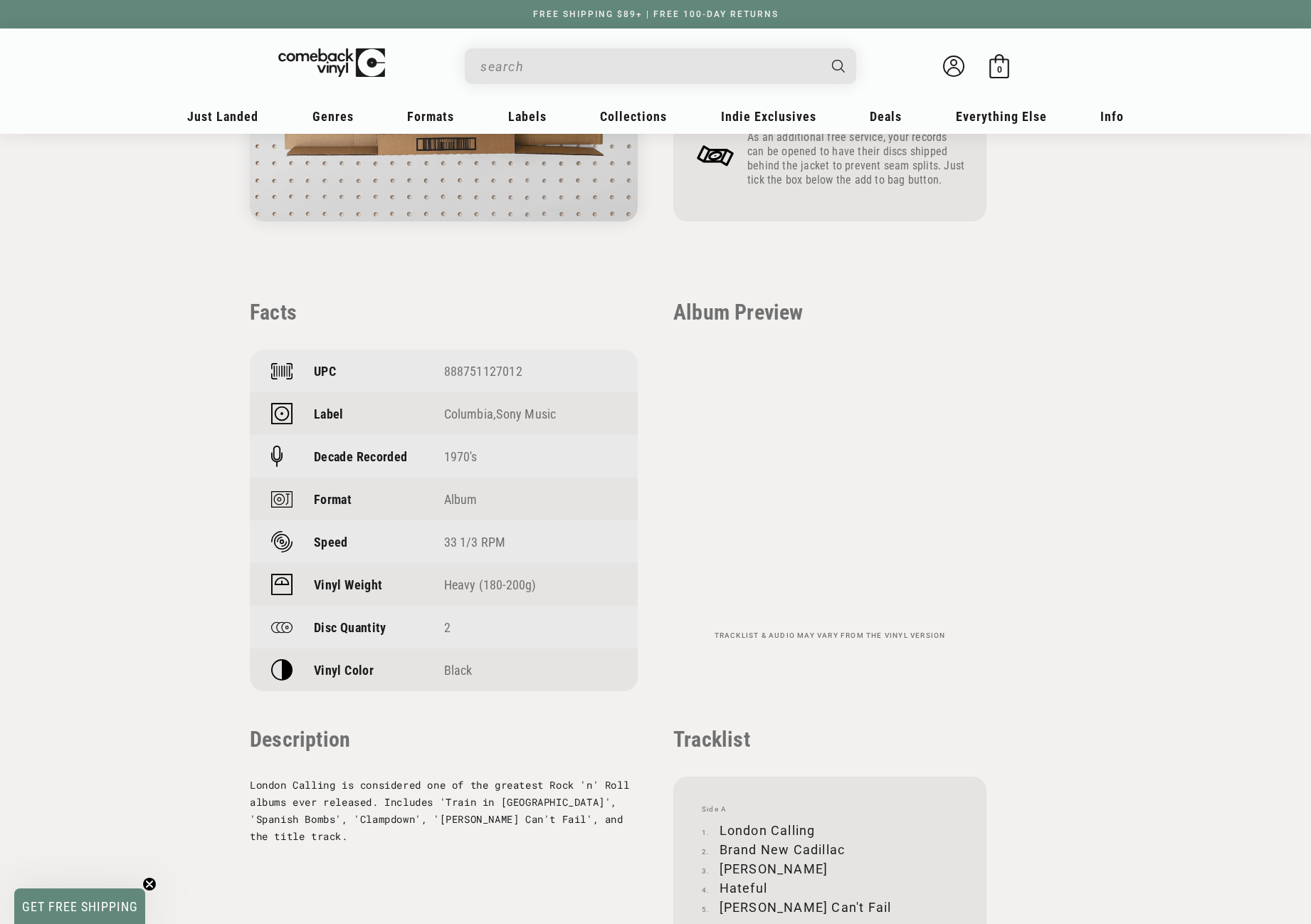
click at [618, 69] on input "When autocomplete results are available use up and down arrows to review and en…" at bounding box center [648, 66] width 337 height 29
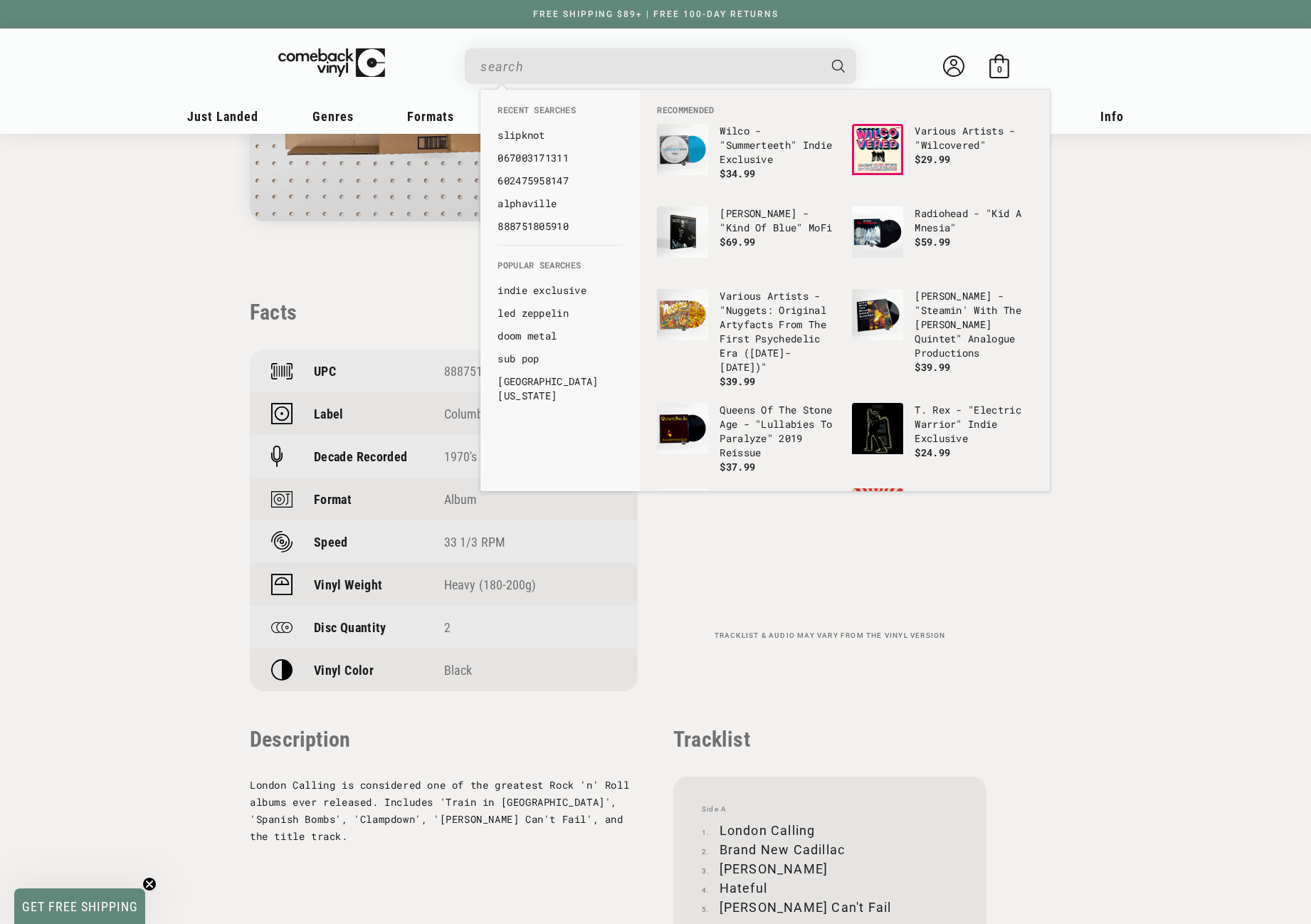
paste input "[CREDIT_CARD_NUMBER]"
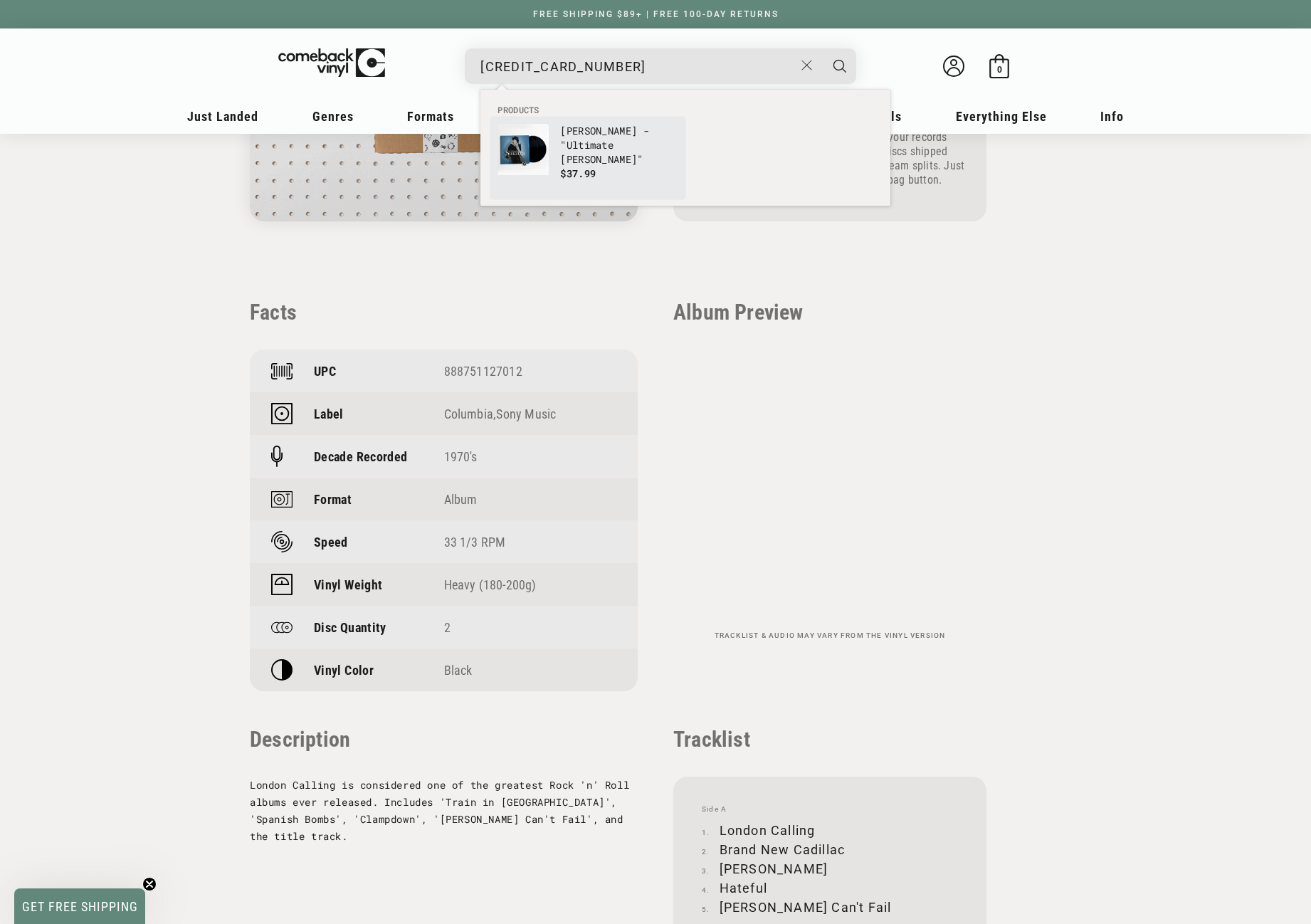
type input "[CREDIT_CARD_NUMBER]"
click at [556, 150] on link "[PERSON_NAME] - "Ultimate [PERSON_NAME]" $37.99" at bounding box center [588, 158] width 181 height 68
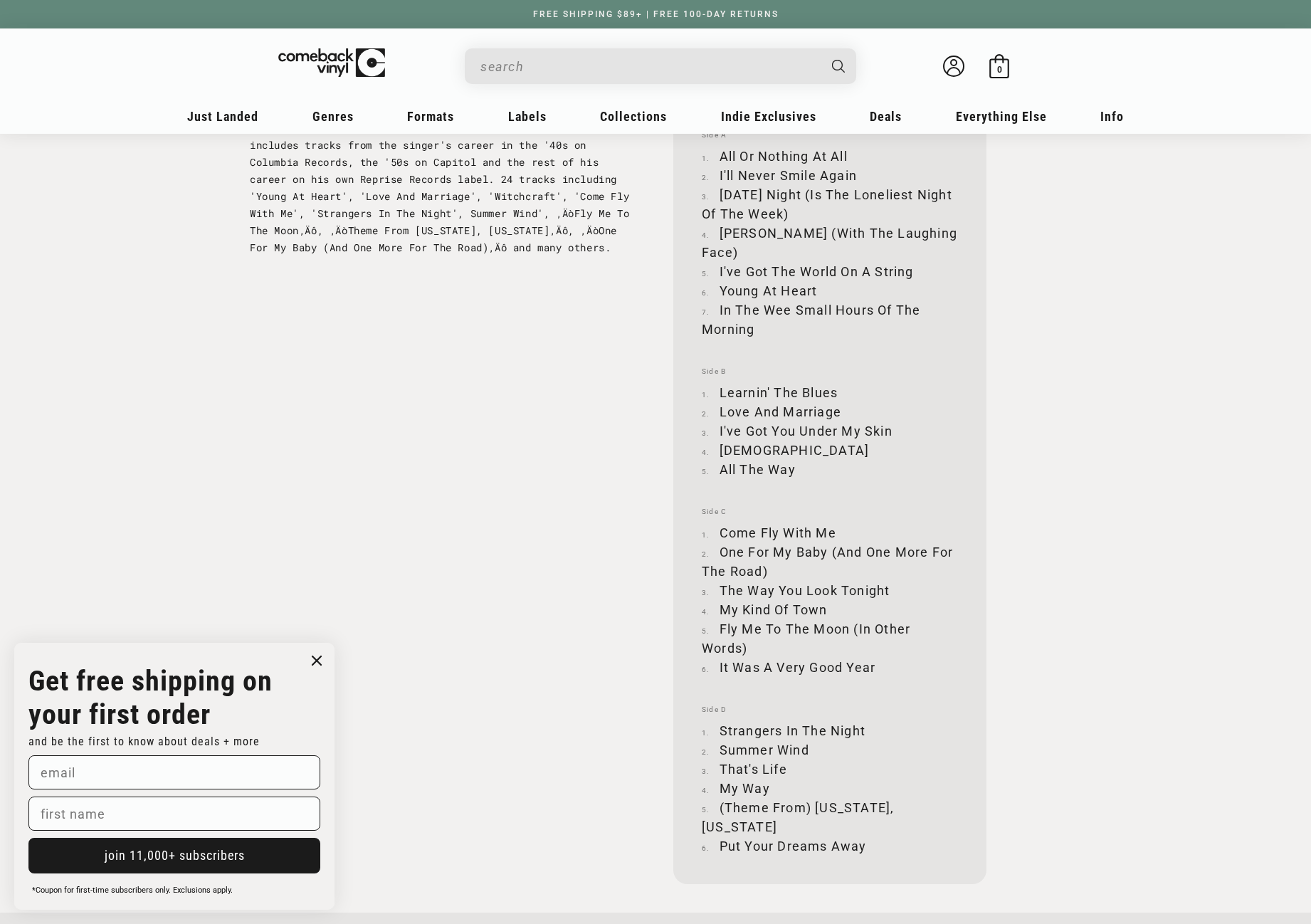
scroll to position [1424, 0]
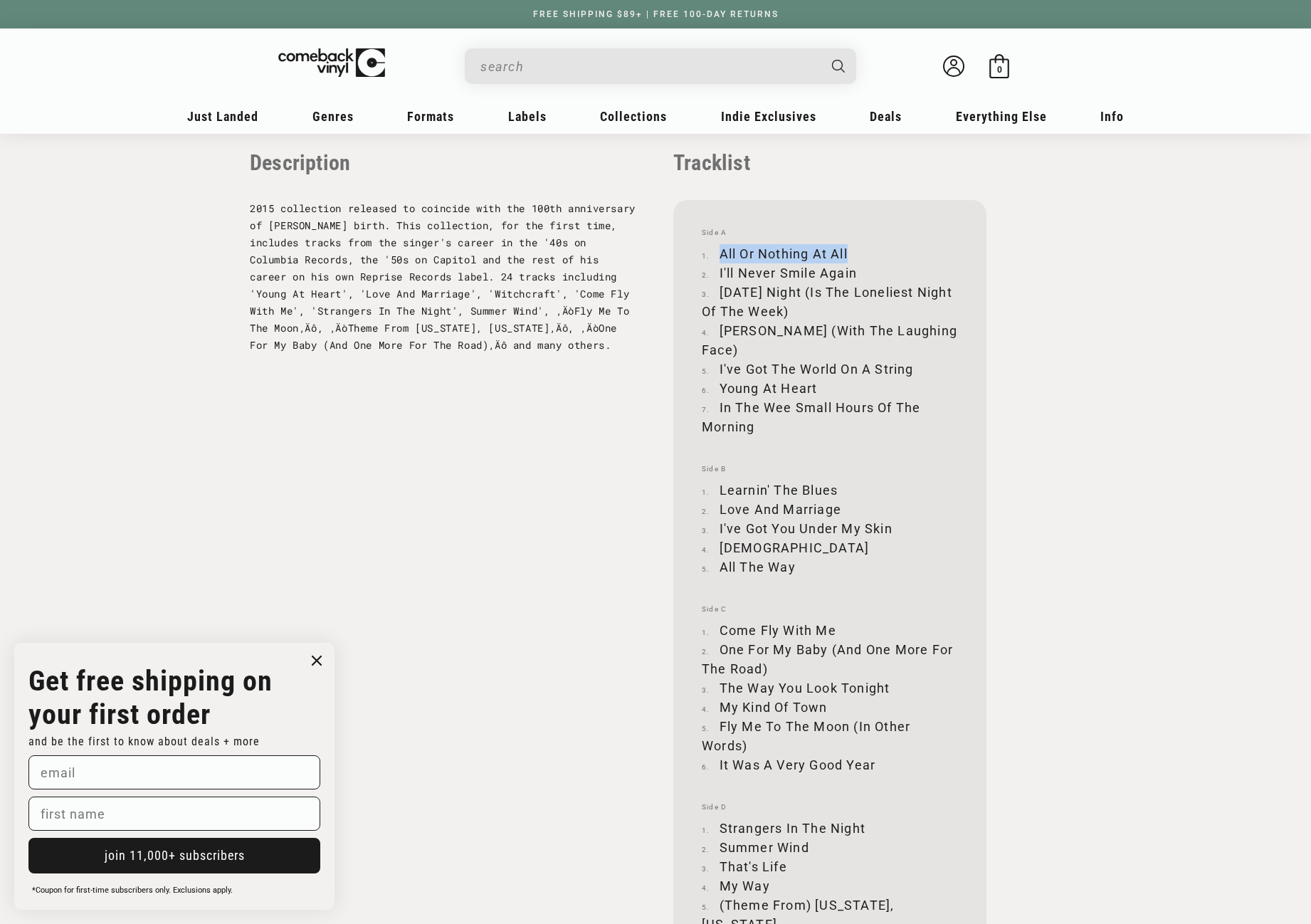
drag, startPoint x: 721, startPoint y: 248, endPoint x: 853, endPoint y: 253, distance: 132.1
click at [853, 253] on li "All Or Nothing At All" at bounding box center [830, 254] width 256 height 20
copy li "All Or Nothing At All"
drag, startPoint x: 720, startPoint y: 271, endPoint x: 853, endPoint y: 274, distance: 133.0
click at [853, 274] on li "I'll Never Smile Again" at bounding box center [830, 273] width 256 height 20
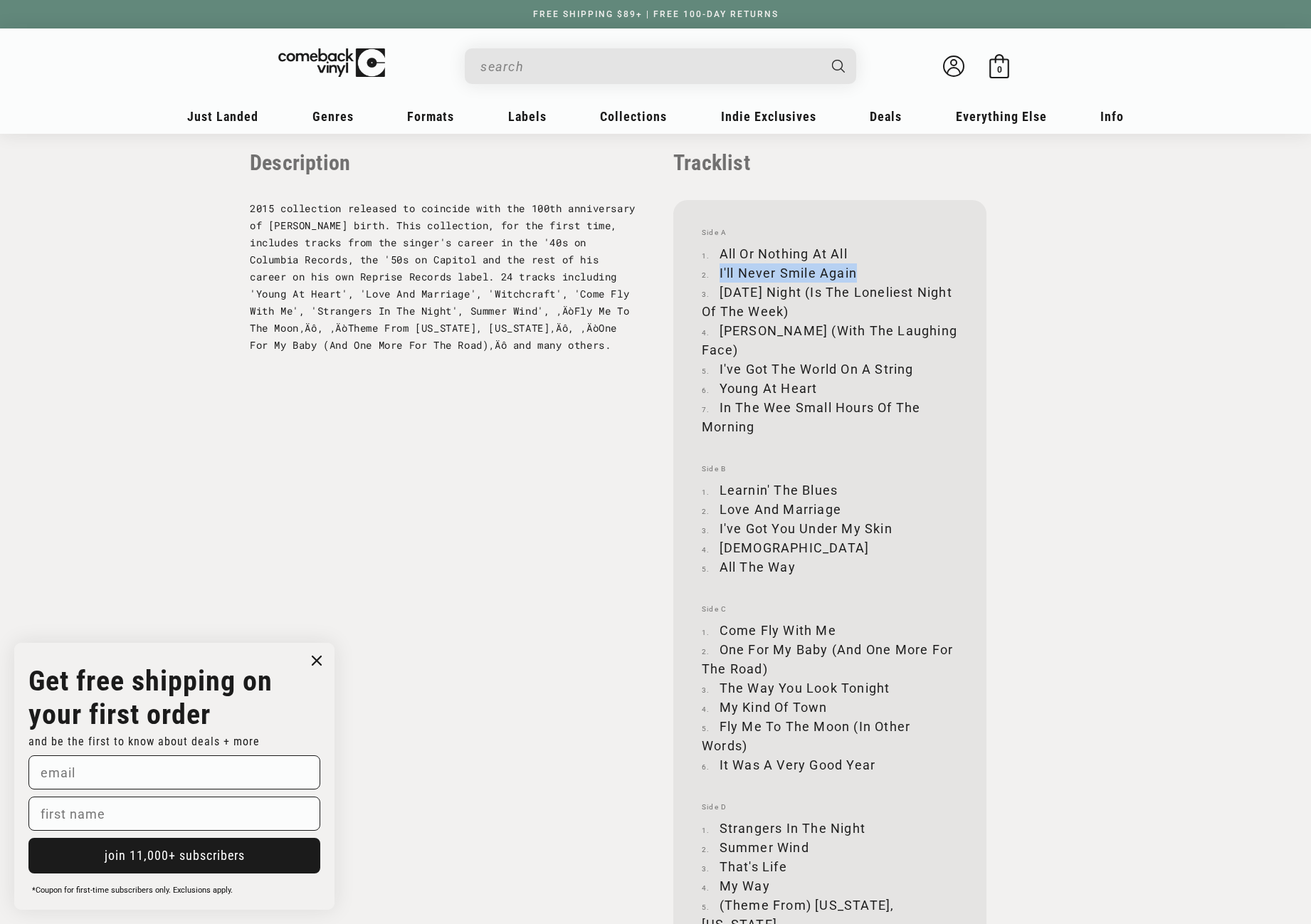
copy li "I'll Never Smile Again"
drag, startPoint x: 721, startPoint y: 289, endPoint x: 827, endPoint y: 305, distance: 107.2
click at [827, 305] on li "Saturday Night (Is The Loneliest Night Of The Week)" at bounding box center [830, 301] width 256 height 38
copy li "Saturday Night (Is The Loneliest Night Of The Week)"
drag, startPoint x: 721, startPoint y: 330, endPoint x: 928, endPoint y: 332, distance: 207.0
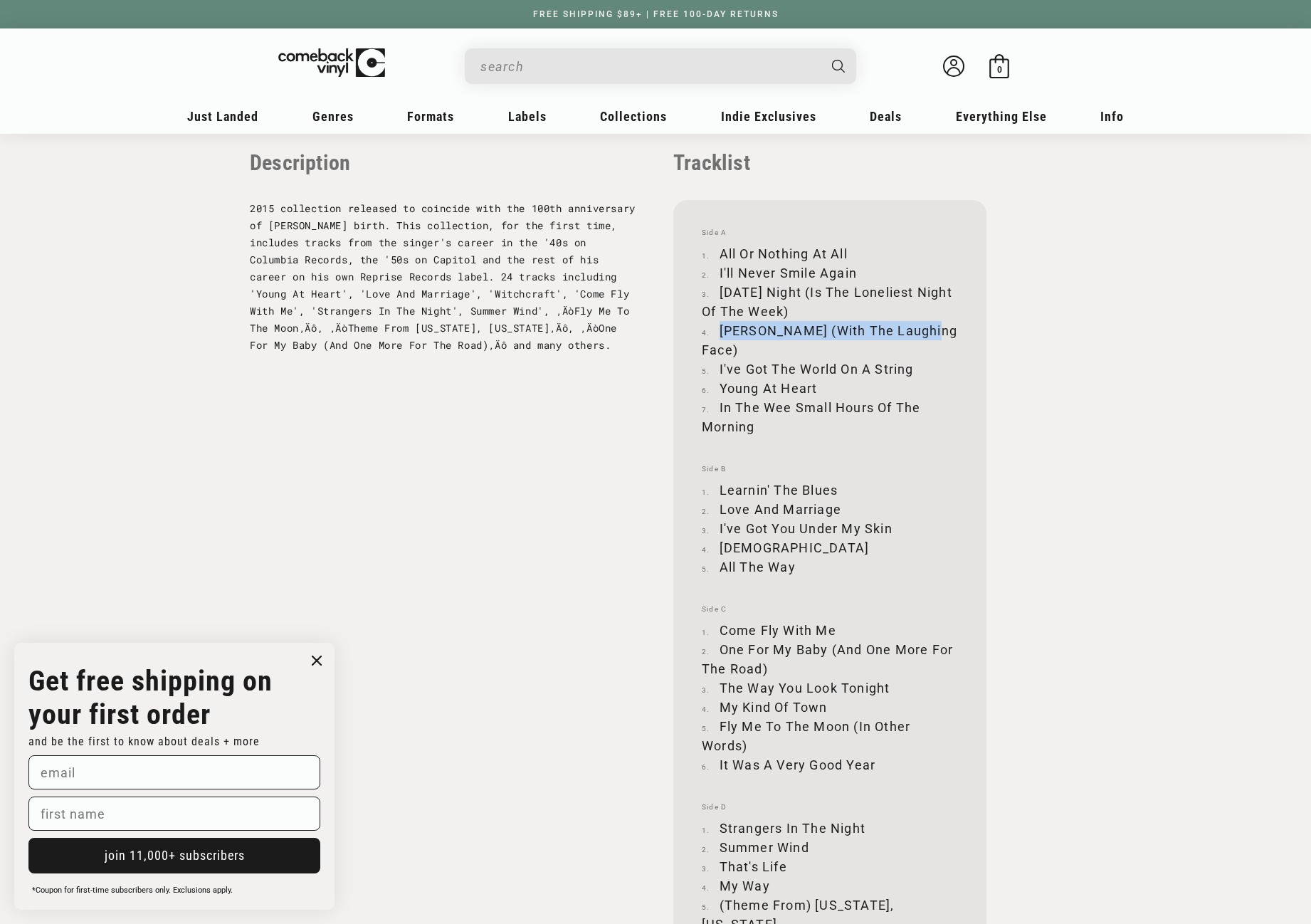
click at [928, 332] on li "Nancy (With The Laughing Face)" at bounding box center [830, 339] width 256 height 38
copy li "Nancy (With The Laughing Face)"
drag, startPoint x: 719, startPoint y: 349, endPoint x: 913, endPoint y: 351, distance: 194.0
click at [913, 360] on li "I've Got The World On A String" at bounding box center [830, 370] width 256 height 20
copy li "I've Got The World On A String"
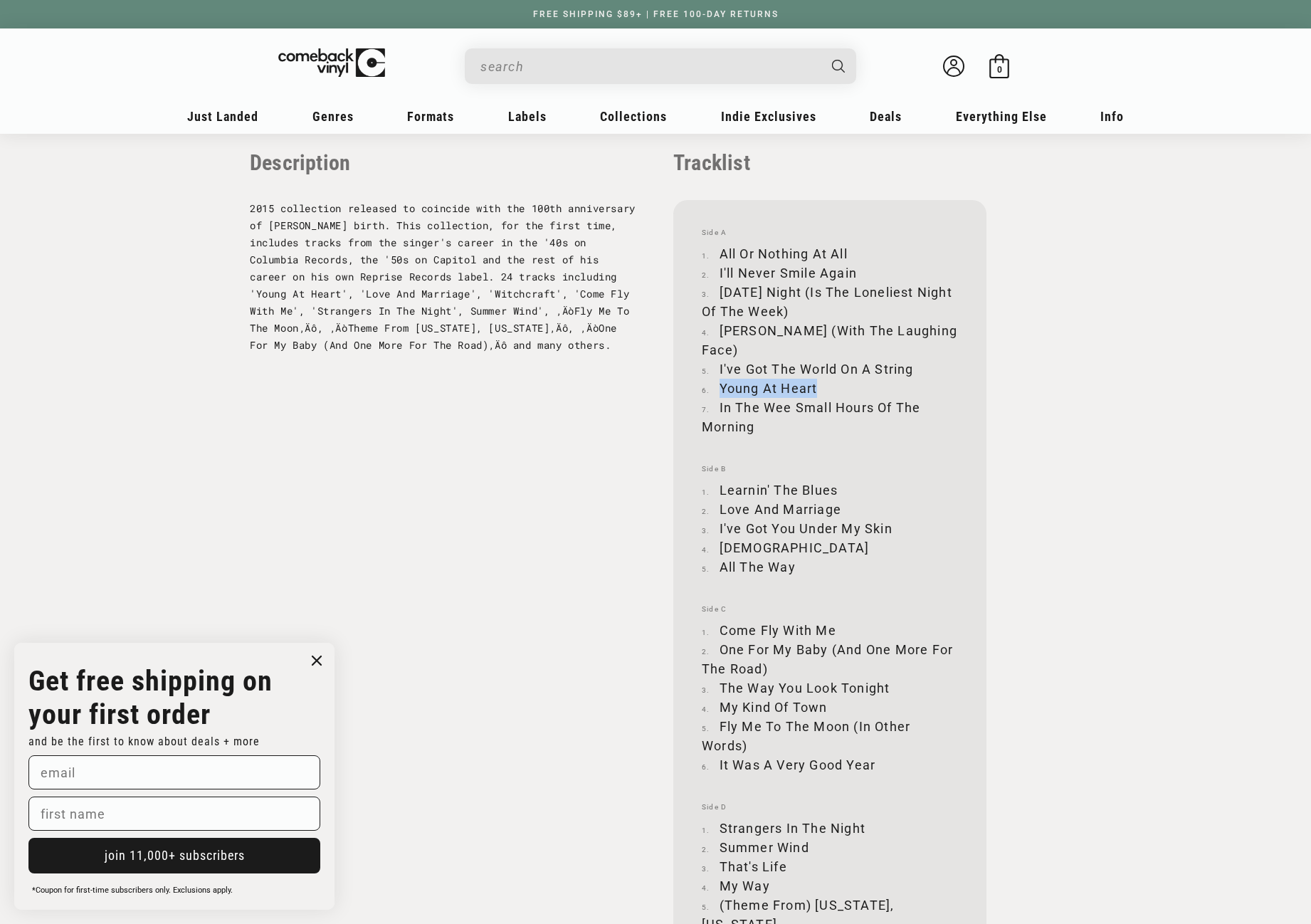
drag, startPoint x: 721, startPoint y: 368, endPoint x: 817, endPoint y: 371, distance: 96.0
click at [817, 378] on li "Young At Heart" at bounding box center [830, 388] width 256 height 20
copy li "Young At Heart"
drag, startPoint x: 719, startPoint y: 389, endPoint x: 753, endPoint y: 410, distance: 40.0
click at [753, 410] on li "In The Wee Small Hours Of The Morning" at bounding box center [830, 417] width 256 height 38
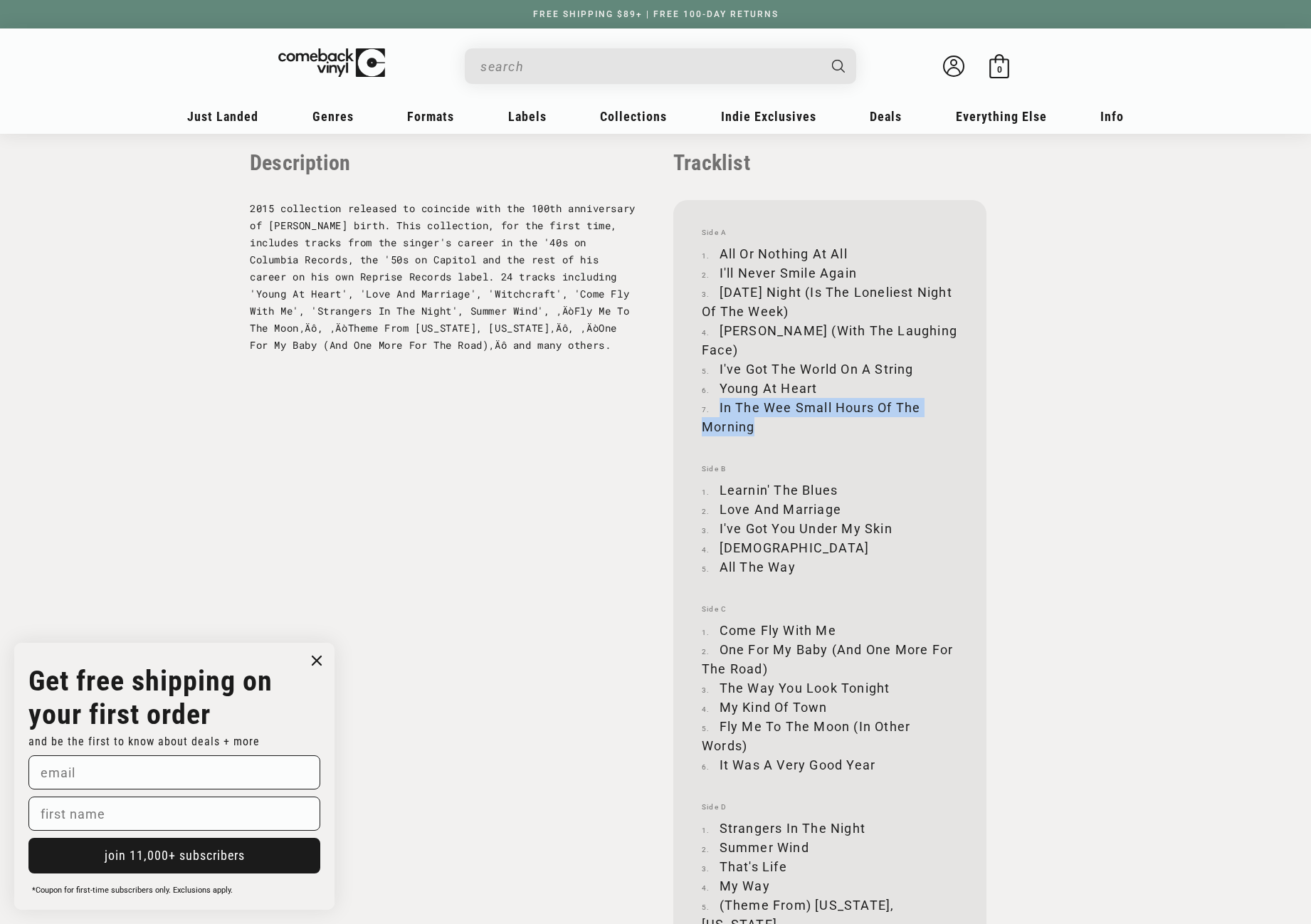
copy li "In The Wee Small Hours Of The Morning"
drag, startPoint x: 720, startPoint y: 467, endPoint x: 839, endPoint y: 470, distance: 119.0
click at [838, 480] on li "Learnin' The Blues" at bounding box center [830, 490] width 256 height 20
copy li "Learnin' The Blues"
drag, startPoint x: 721, startPoint y: 491, endPoint x: 838, endPoint y: 489, distance: 117.0
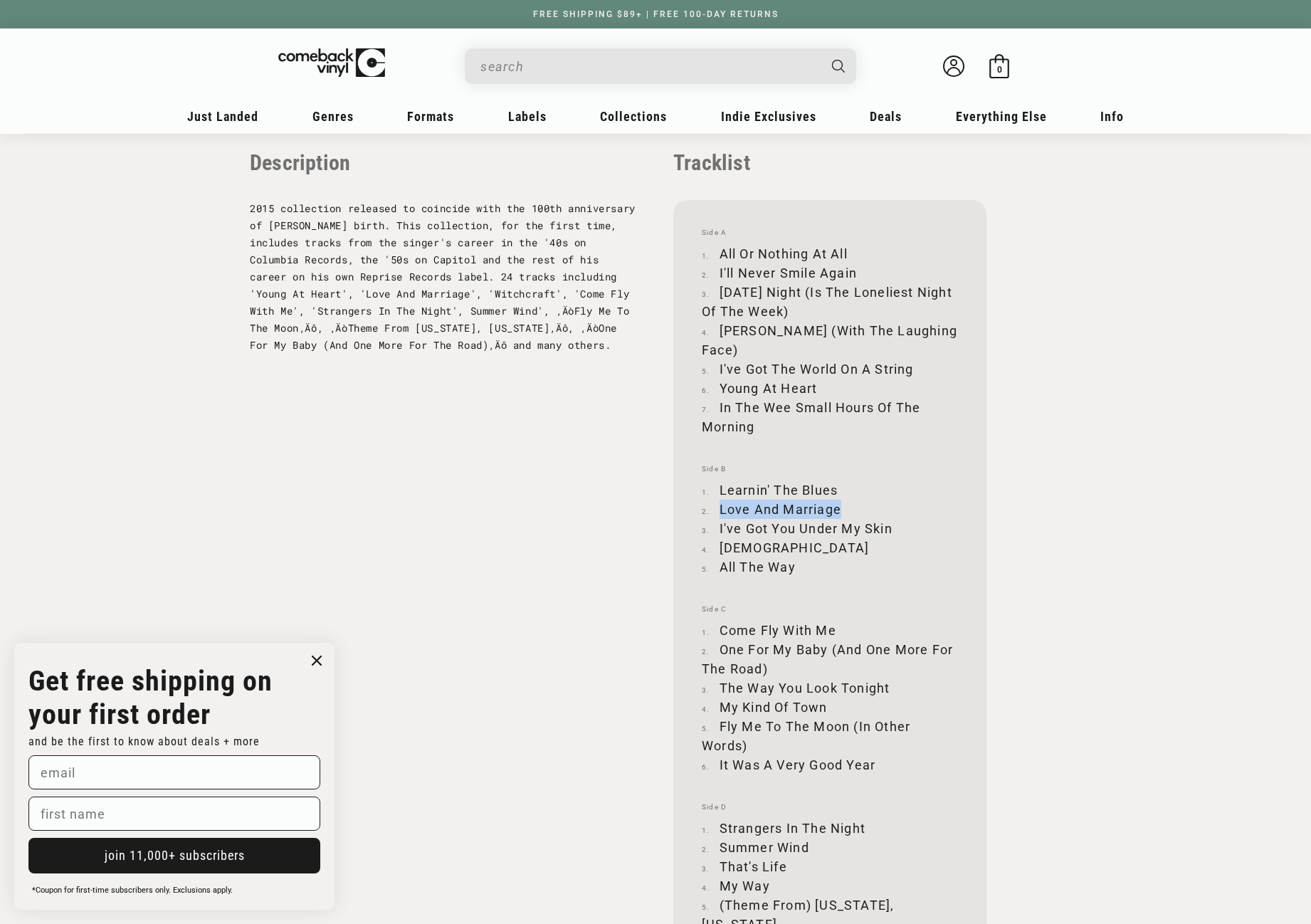
click at [838, 500] on li "Love And Marriage" at bounding box center [830, 509] width 256 height 20
copy li "Love And Marriage"
drag, startPoint x: 719, startPoint y: 508, endPoint x: 903, endPoint y: 507, distance: 184.0
click at [903, 519] on li "I've Got You Under My Skin" at bounding box center [830, 529] width 256 height 20
copy li "I've Got You Under My Skin"
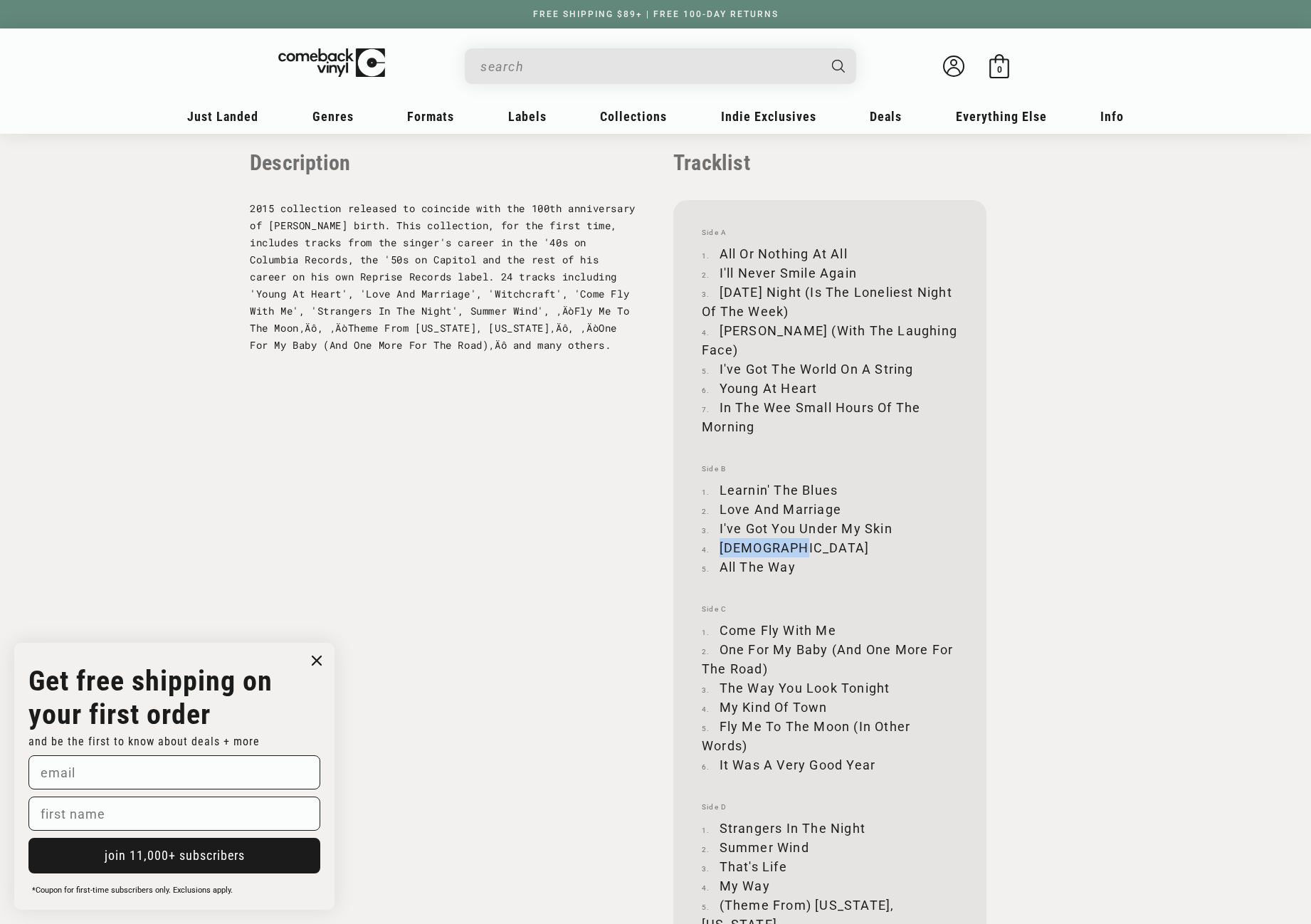
drag, startPoint x: 721, startPoint y: 528, endPoint x: 784, endPoint y: 523, distance: 63.2
click at [784, 538] on li "Witchcraft" at bounding box center [830, 548] width 256 height 20
drag, startPoint x: 721, startPoint y: 546, endPoint x: 791, endPoint y: 548, distance: 70.0
click at [791, 557] on li "All The Way" at bounding box center [830, 567] width 256 height 20
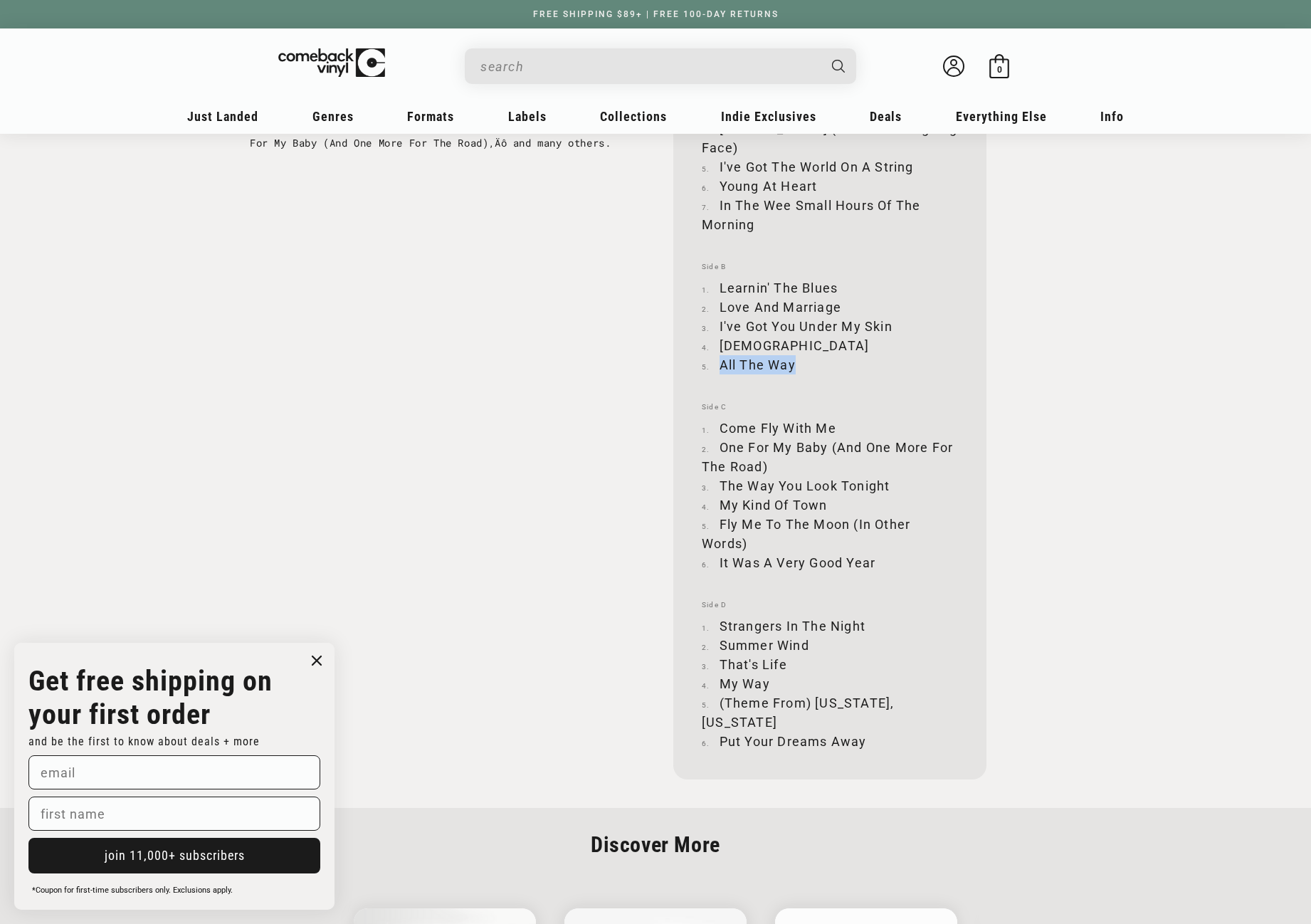
scroll to position [1637, 0]
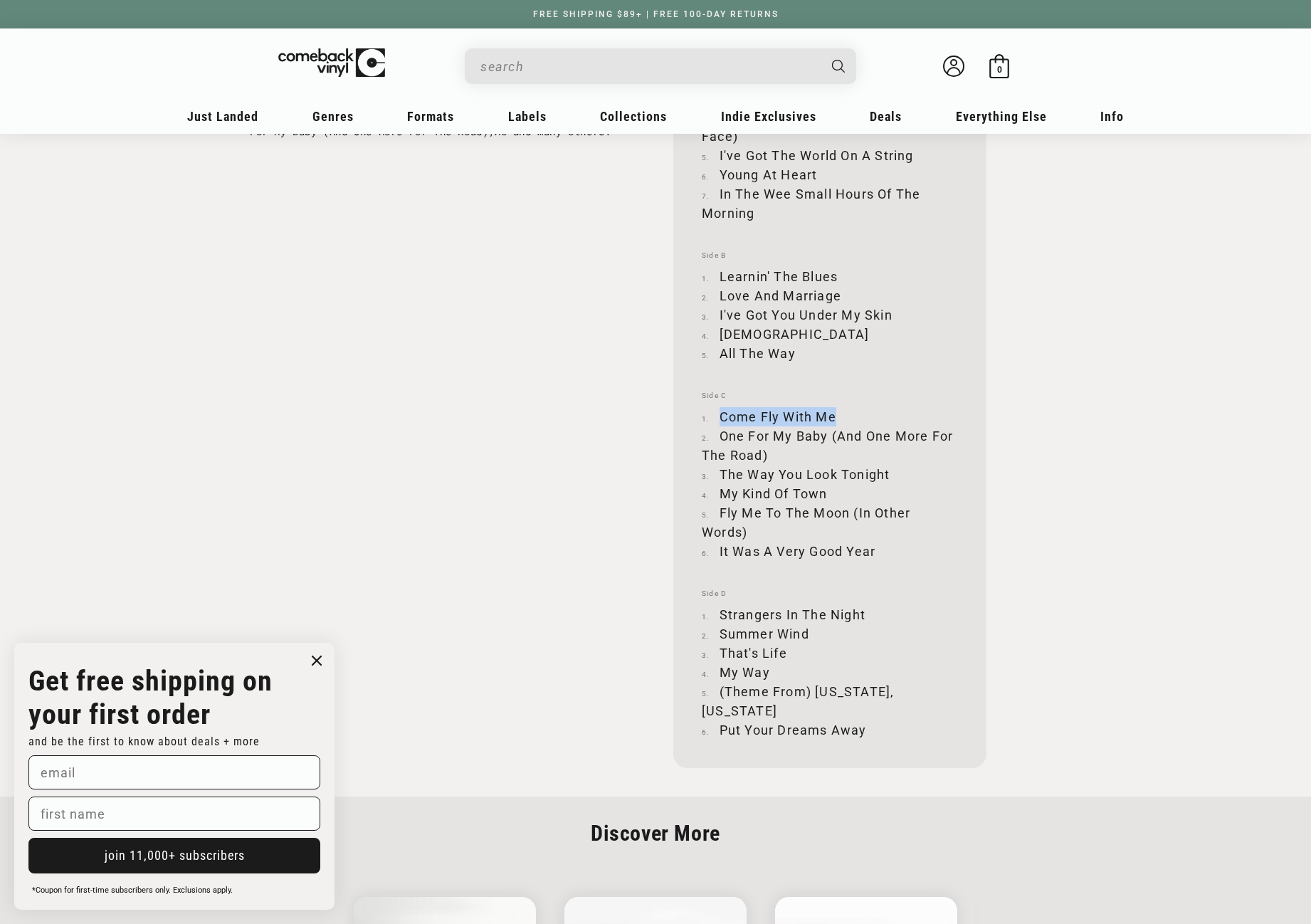
drag, startPoint x: 721, startPoint y: 395, endPoint x: 835, endPoint y: 398, distance: 114.0
click at [835, 407] on li "Come Fly With Me" at bounding box center [830, 417] width 256 height 20
drag, startPoint x: 720, startPoint y: 415, endPoint x: 766, endPoint y: 436, distance: 50.6
click at [766, 436] on li "One For My Baby (And One More For The Road)" at bounding box center [830, 445] width 256 height 38
drag, startPoint x: 721, startPoint y: 454, endPoint x: 888, endPoint y: 454, distance: 167.0
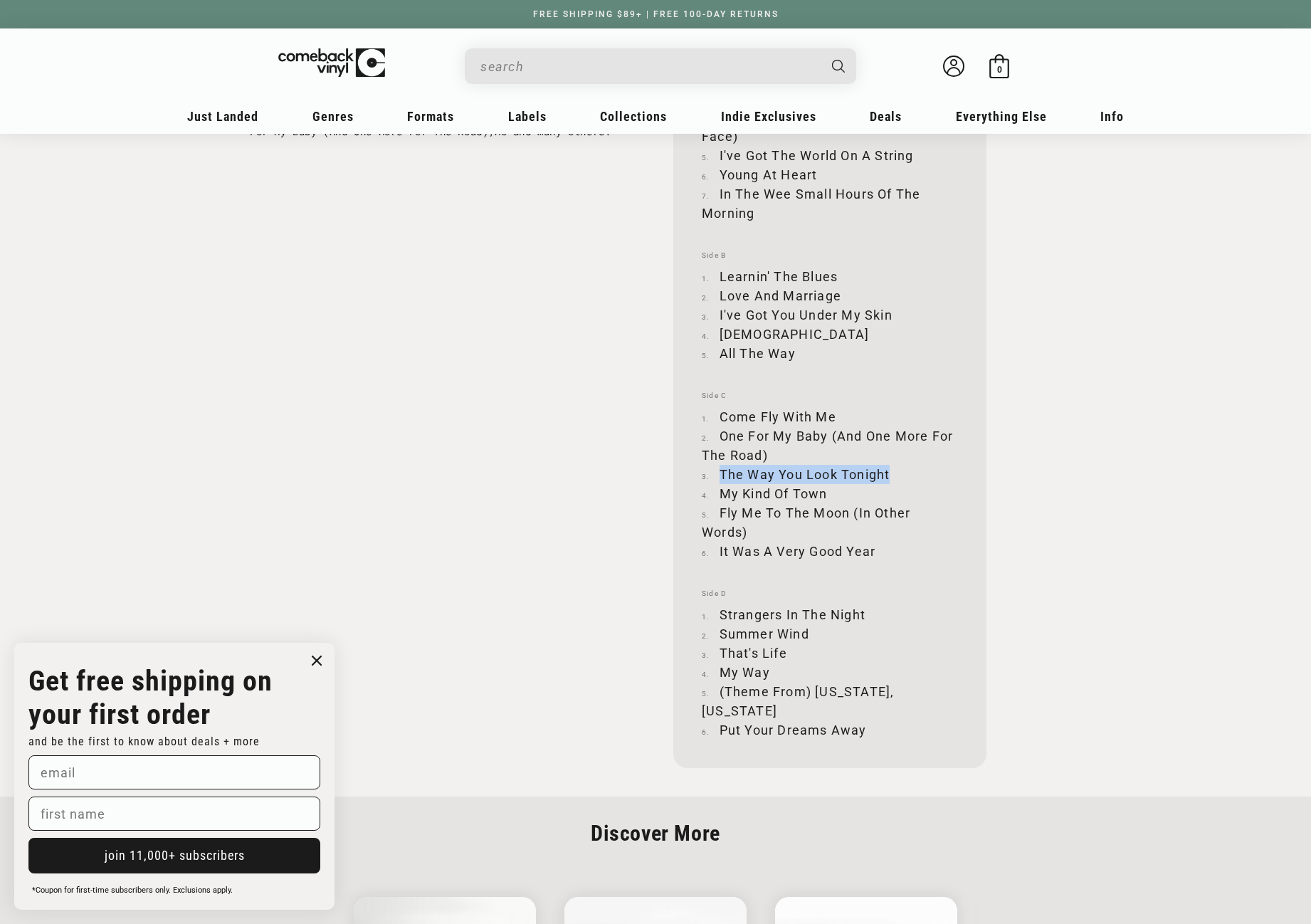
click at [888, 464] on li "The Way You Look Tonight" at bounding box center [830, 474] width 256 height 20
drag, startPoint x: 721, startPoint y: 474, endPoint x: 825, endPoint y: 470, distance: 104.1
click at [825, 484] on li "My Kind Of Town" at bounding box center [830, 494] width 256 height 20
drag, startPoint x: 721, startPoint y: 493, endPoint x: 746, endPoint y: 504, distance: 27.3
click at [746, 505] on li "Fly Me To The Moon (In Other Words)" at bounding box center [830, 522] width 256 height 38
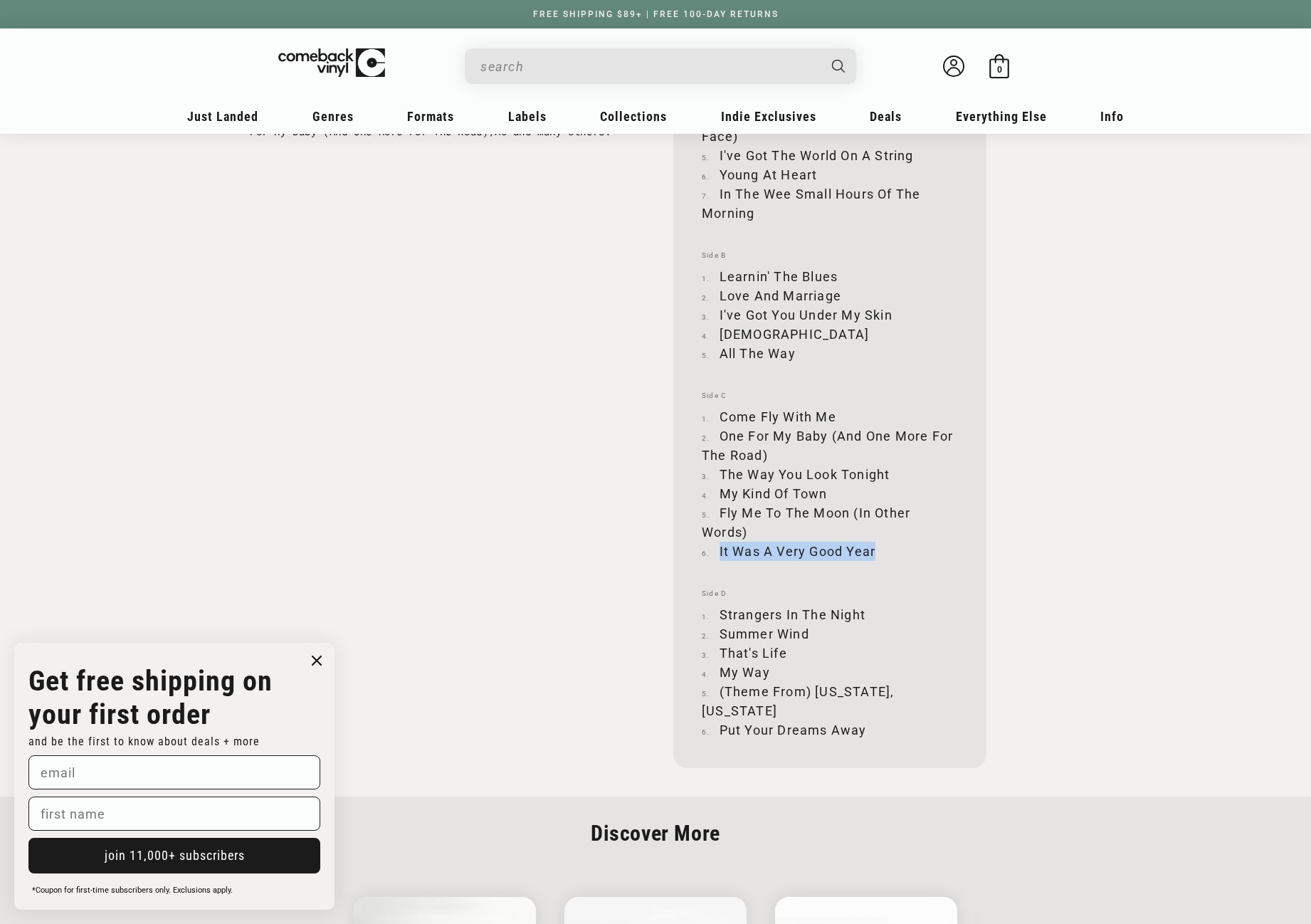
drag, startPoint x: 718, startPoint y: 530, endPoint x: 875, endPoint y: 529, distance: 157.0
click at [875, 542] on li "It Was A Very Good Year" at bounding box center [830, 551] width 256 height 20
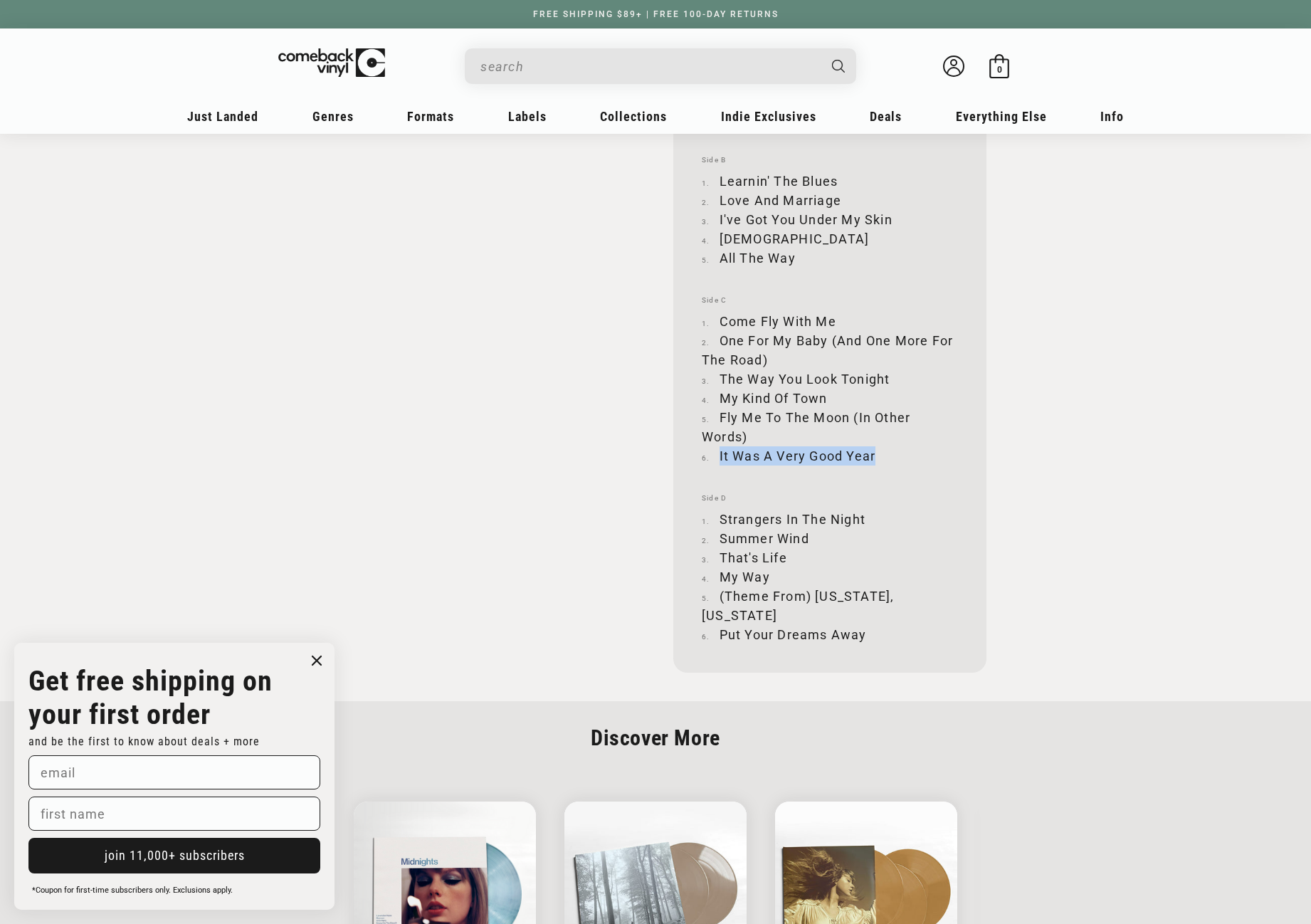
scroll to position [1850, 0]
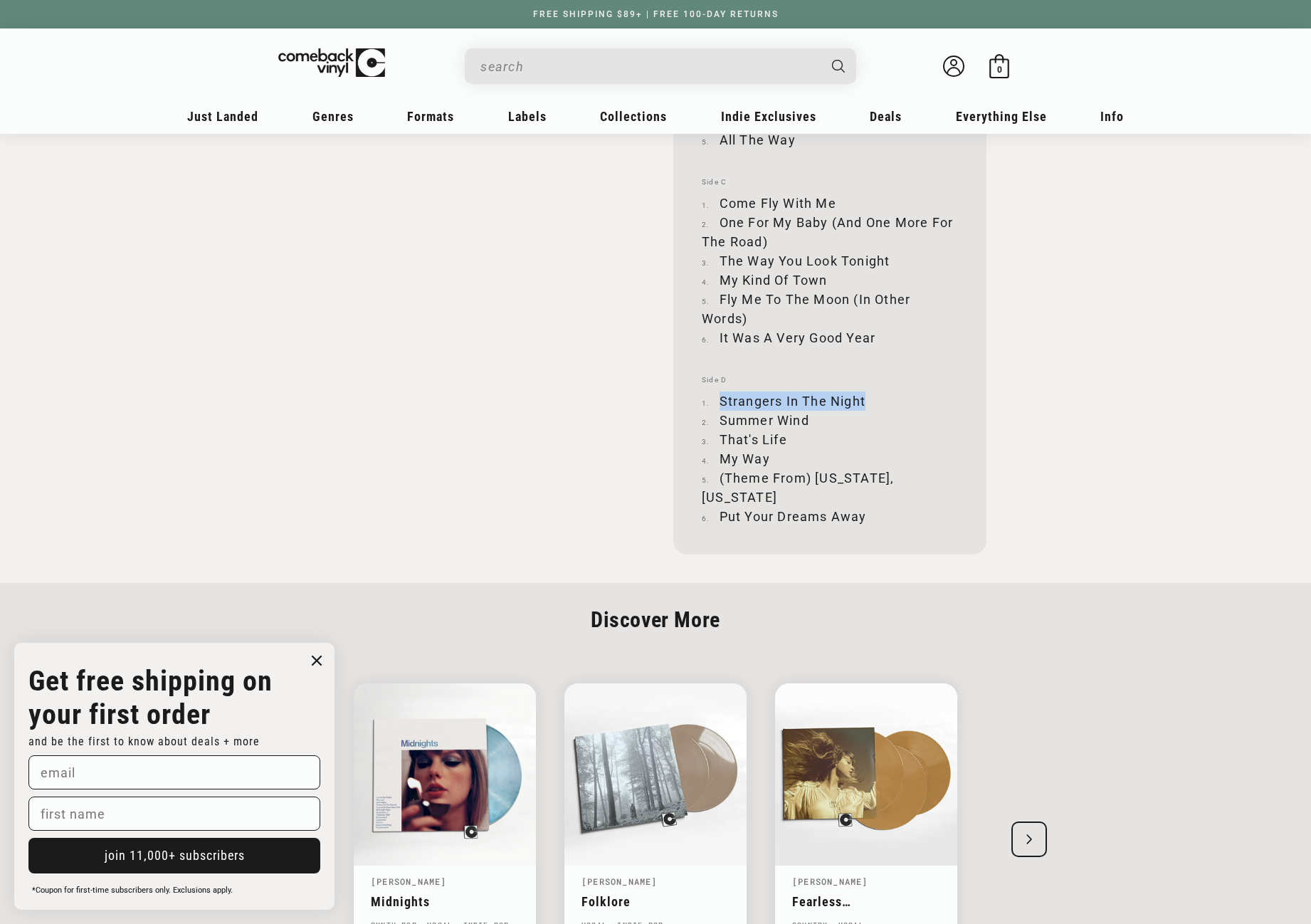
drag, startPoint x: 721, startPoint y: 380, endPoint x: 863, endPoint y: 383, distance: 142.0
click at [863, 391] on li "Strangers In The Night" at bounding box center [830, 401] width 256 height 20
drag, startPoint x: 720, startPoint y: 401, endPoint x: 810, endPoint y: 401, distance: 90.0
click at [810, 411] on li "Summer Wind" at bounding box center [830, 420] width 256 height 20
drag, startPoint x: 721, startPoint y: 419, endPoint x: 790, endPoint y: 418, distance: 69.0
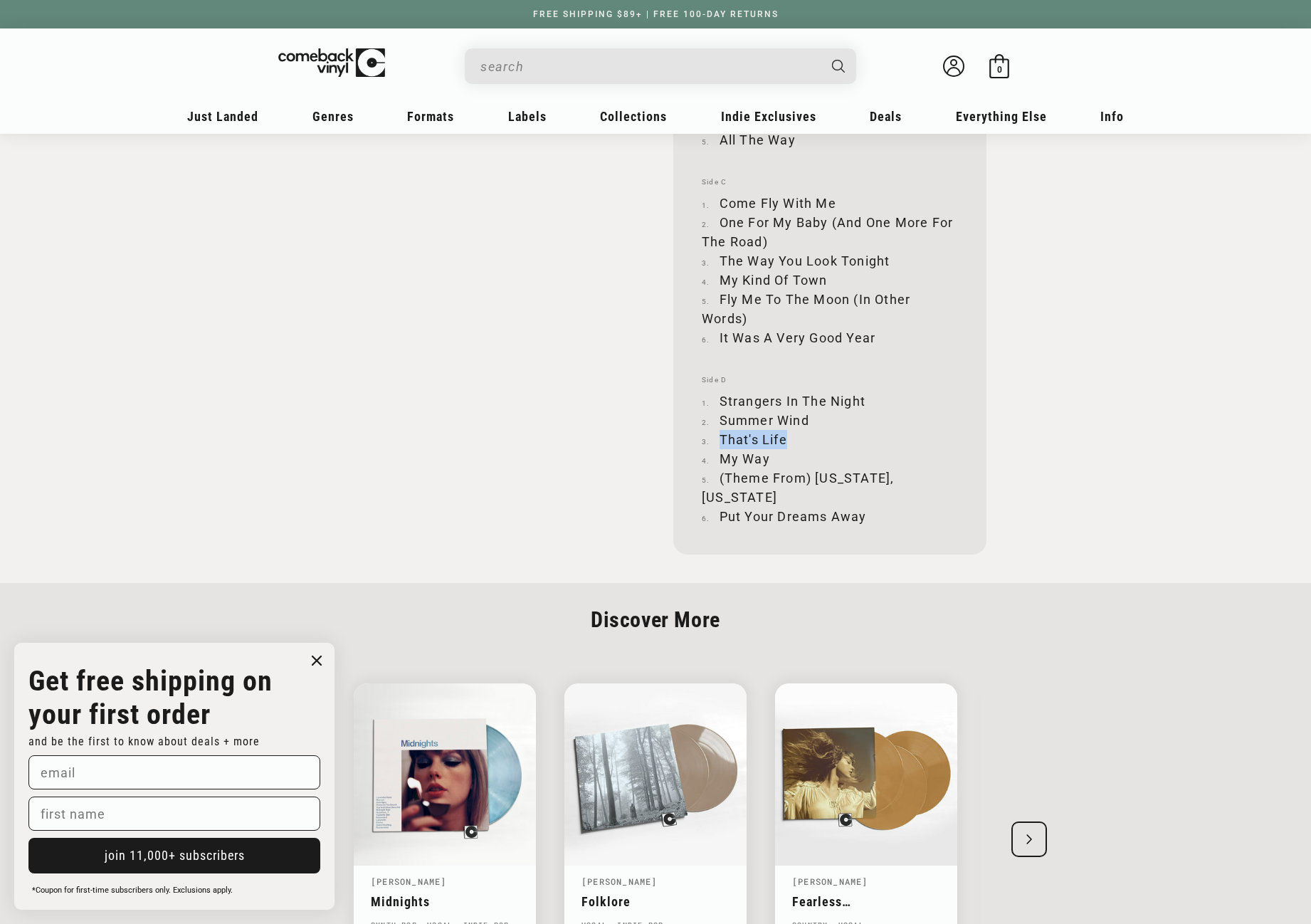
click at [790, 430] on li "That's Life" at bounding box center [830, 440] width 256 height 20
drag, startPoint x: 722, startPoint y: 441, endPoint x: 765, endPoint y: 438, distance: 43.1
click at [765, 449] on li "My Way" at bounding box center [830, 459] width 256 height 20
drag, startPoint x: 721, startPoint y: 458, endPoint x: 942, endPoint y: 454, distance: 221.0
click at [942, 468] on li "(Theme From) New York, New York" at bounding box center [830, 487] width 256 height 38
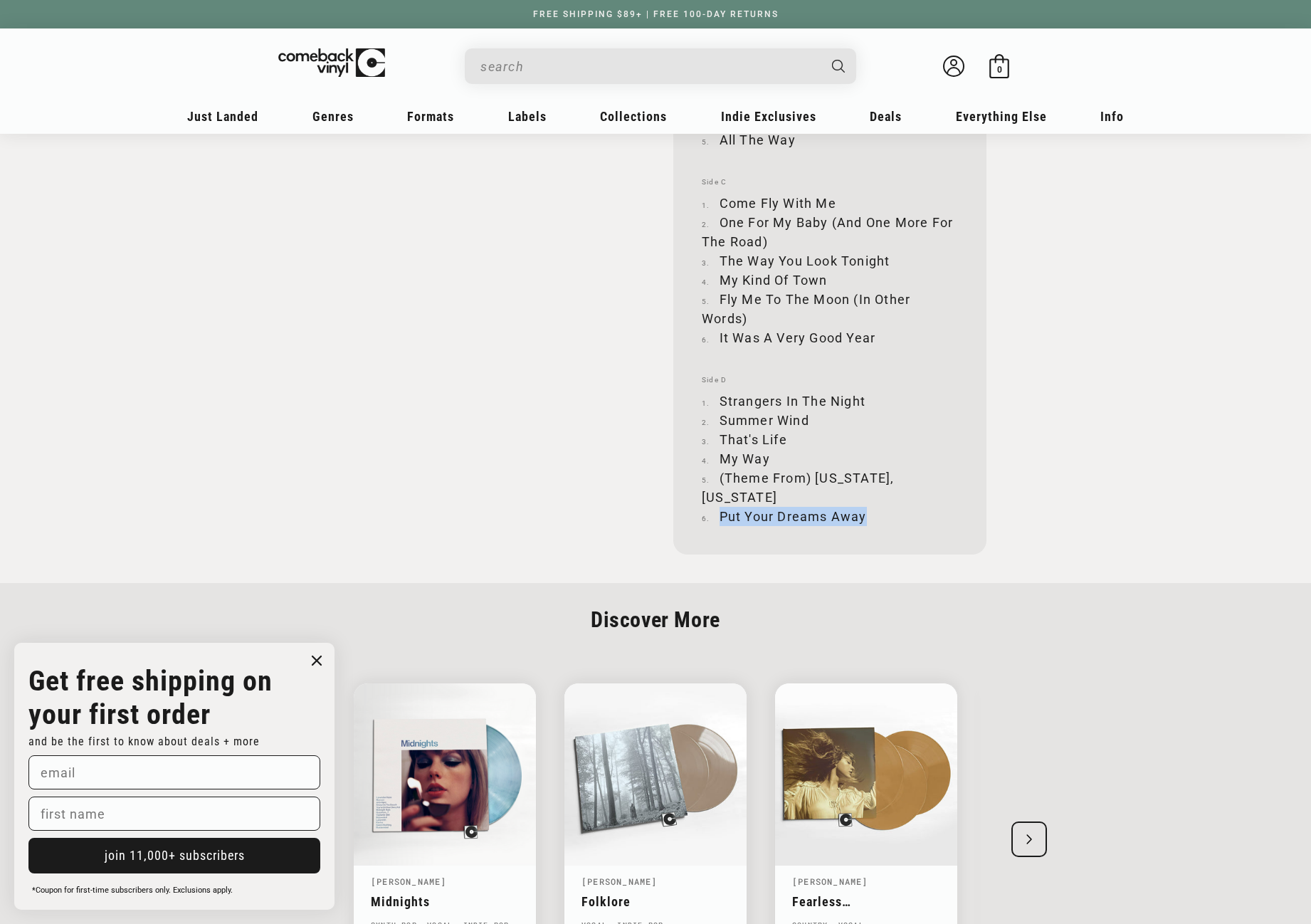
drag, startPoint x: 721, startPoint y: 474, endPoint x: 863, endPoint y: 473, distance: 142.0
click at [863, 506] on li "Put Your Dreams Away" at bounding box center [830, 516] width 256 height 20
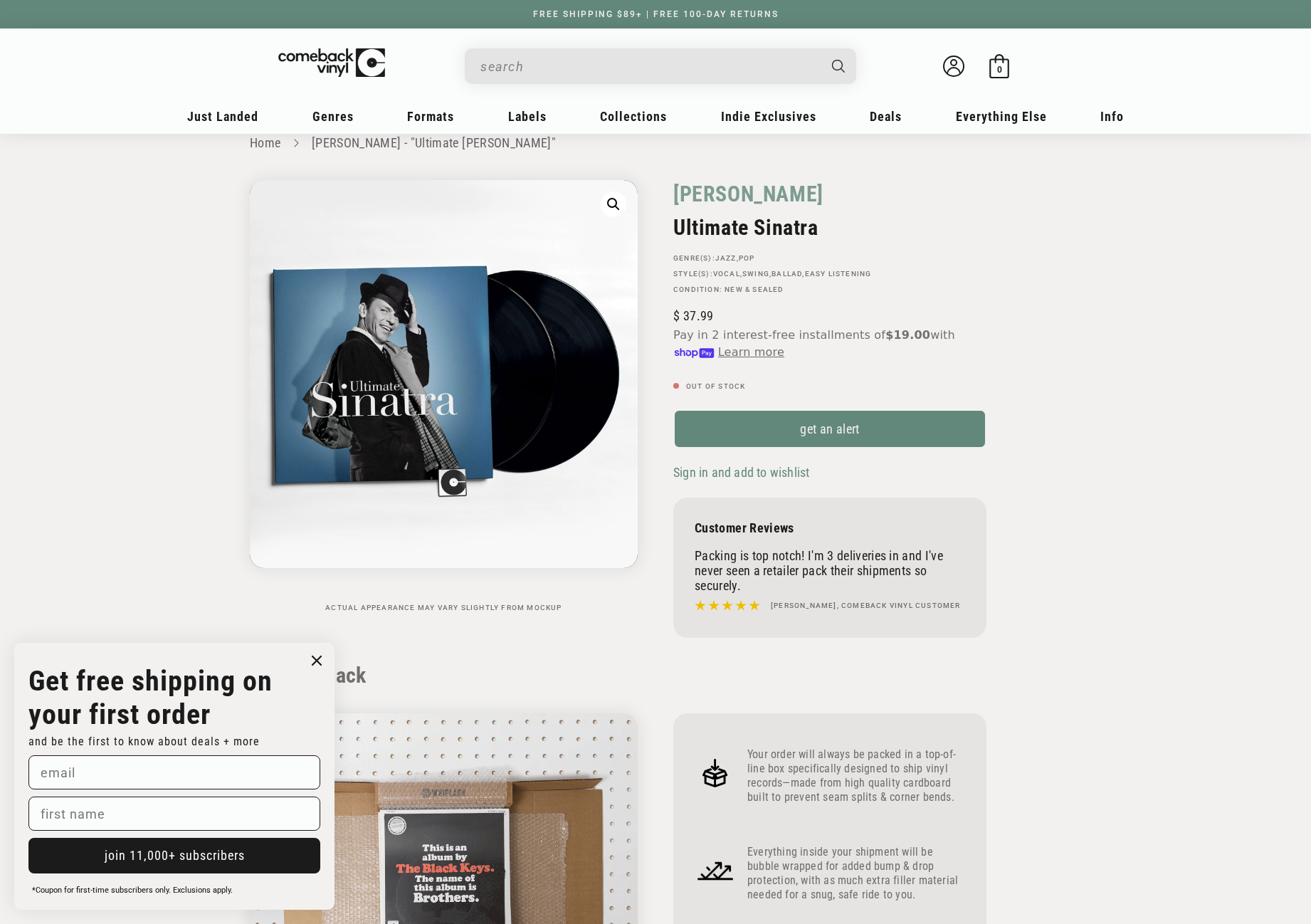
scroll to position [0, 0]
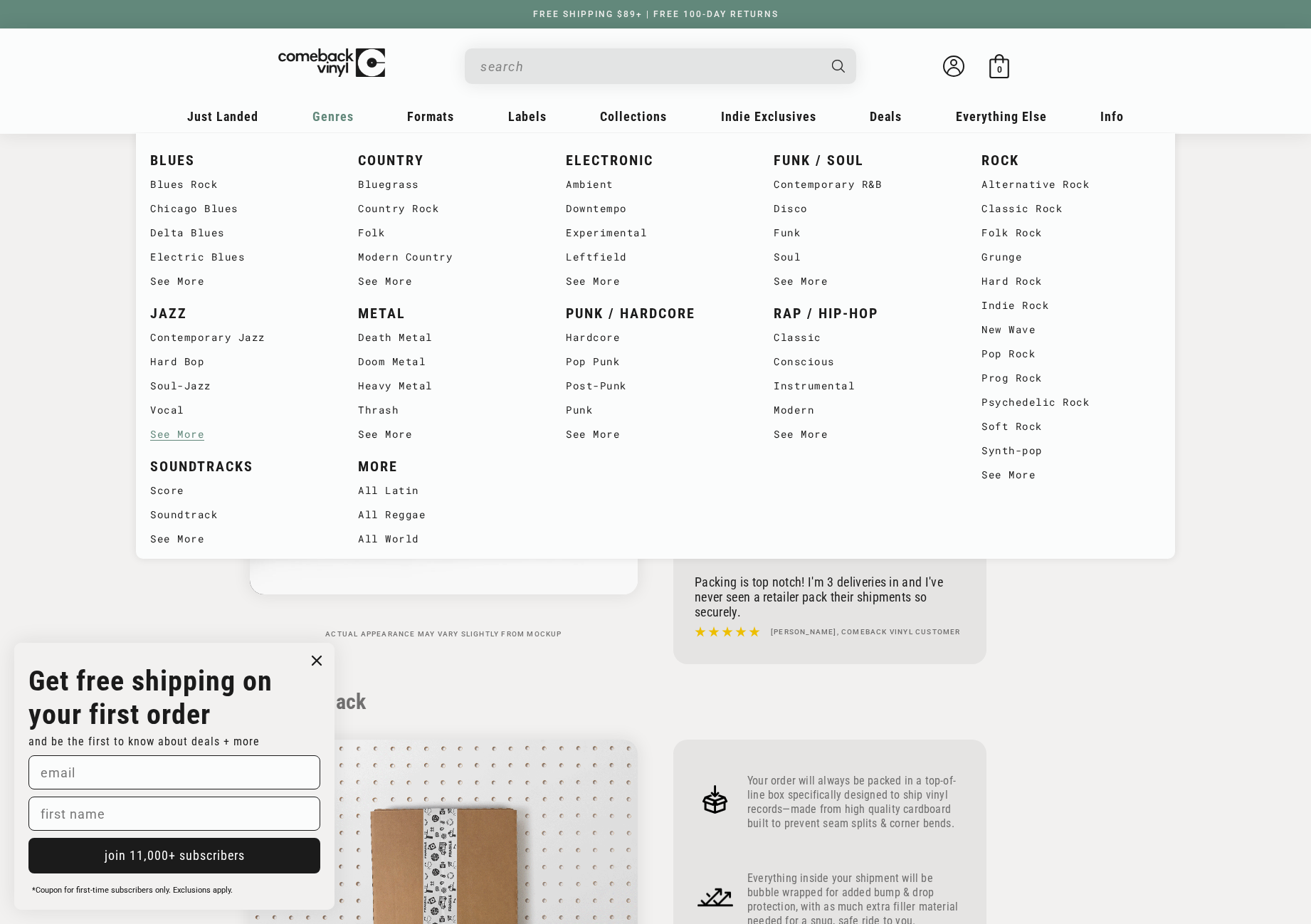
click at [177, 432] on link "See More" at bounding box center [240, 434] width 179 height 24
